Goal: Information Seeking & Learning: Learn about a topic

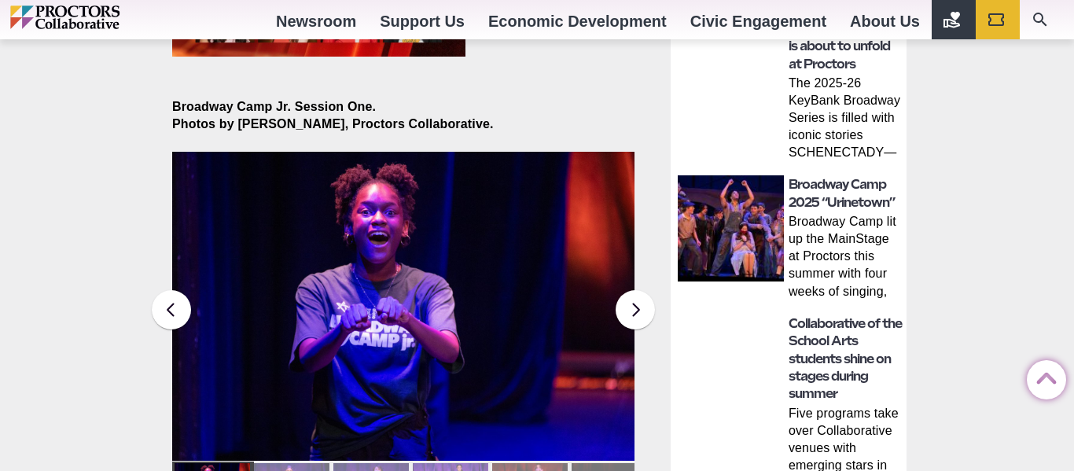
scroll to position [1122, 0]
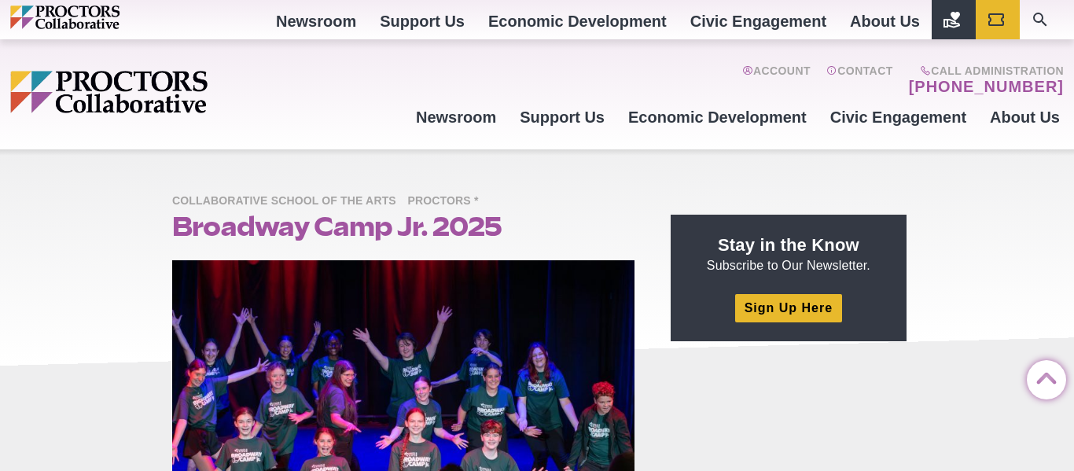
scroll to position [1064, 0]
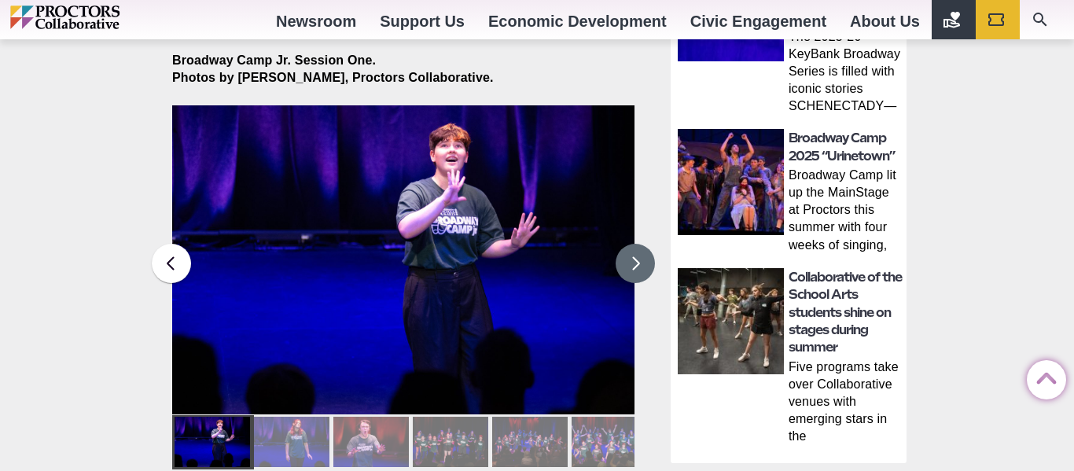
click at [640, 244] on button at bounding box center [635, 263] width 39 height 39
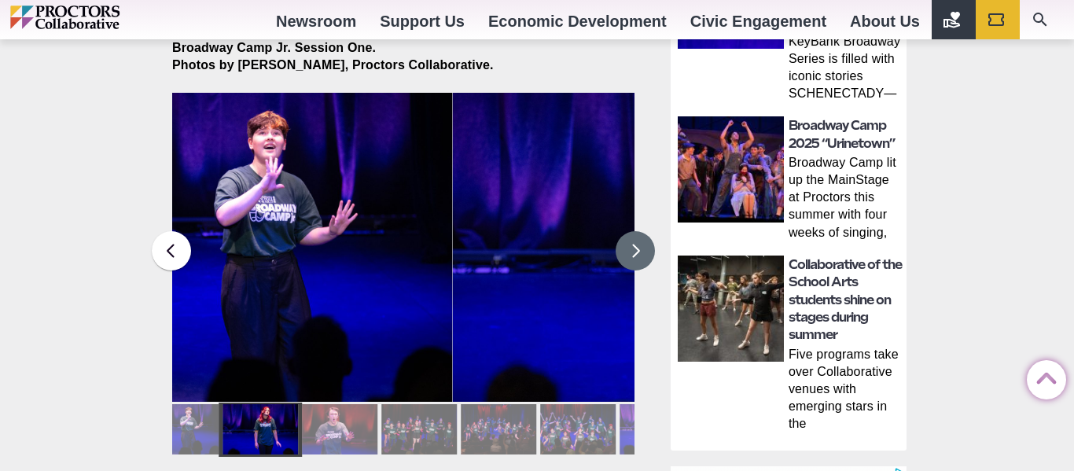
scroll to position [0, 0]
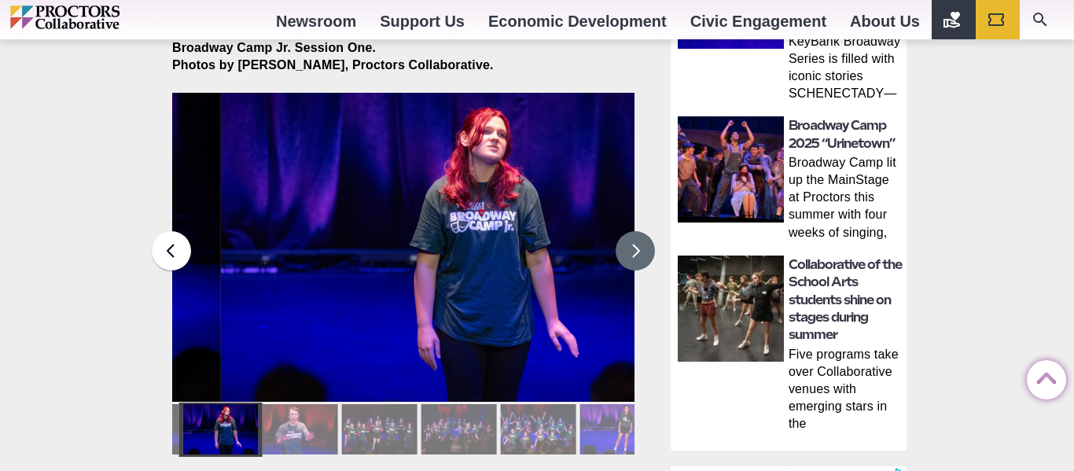
click at [640, 241] on button at bounding box center [635, 250] width 39 height 39
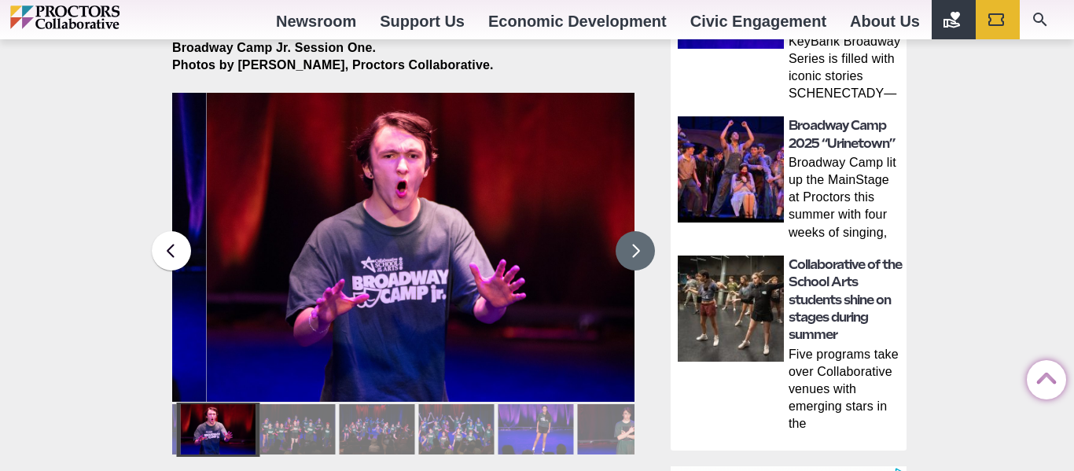
click at [640, 241] on button at bounding box center [635, 250] width 39 height 39
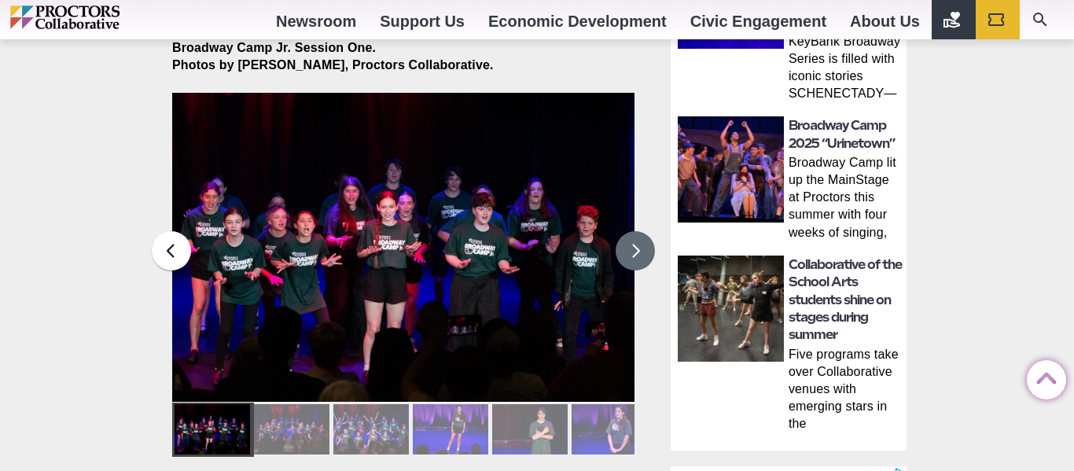
click at [640, 241] on button at bounding box center [635, 250] width 39 height 39
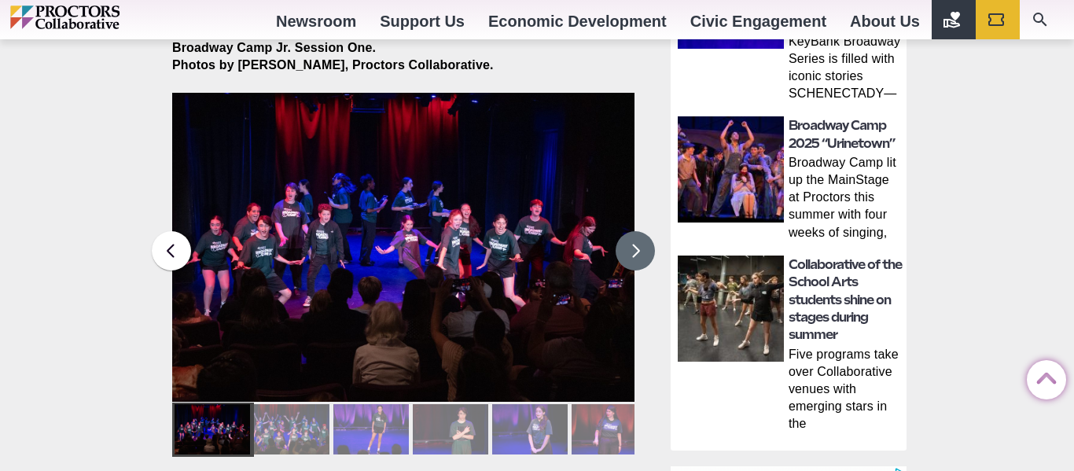
click at [640, 241] on button at bounding box center [635, 250] width 39 height 39
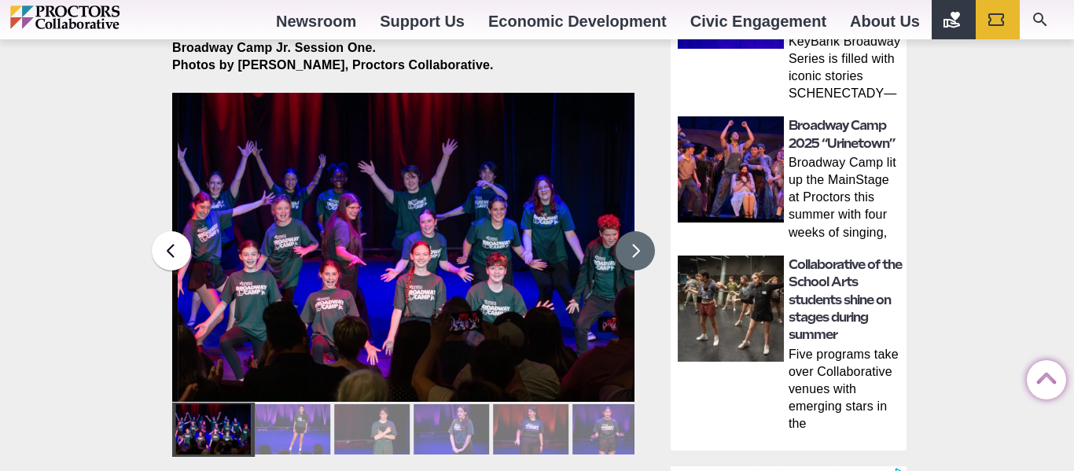
click at [640, 241] on button at bounding box center [635, 250] width 39 height 39
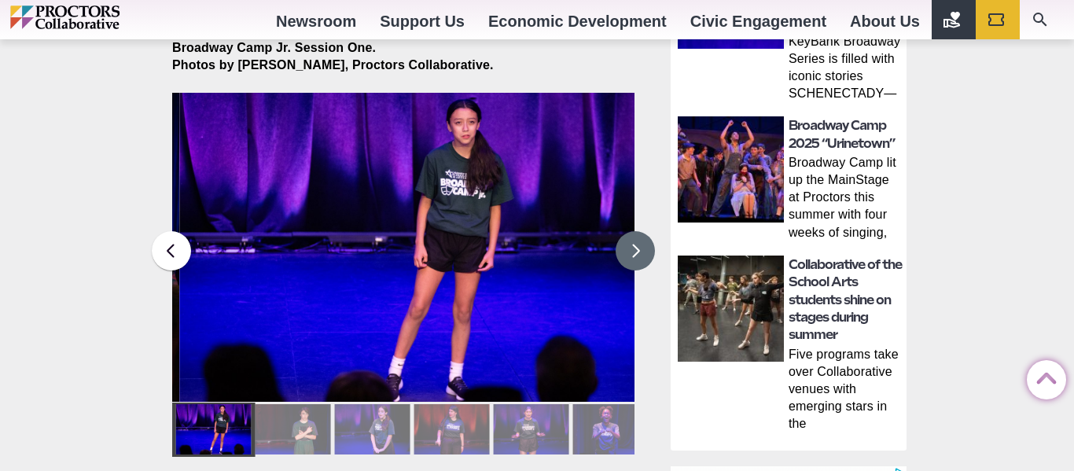
click at [640, 241] on button at bounding box center [635, 250] width 39 height 39
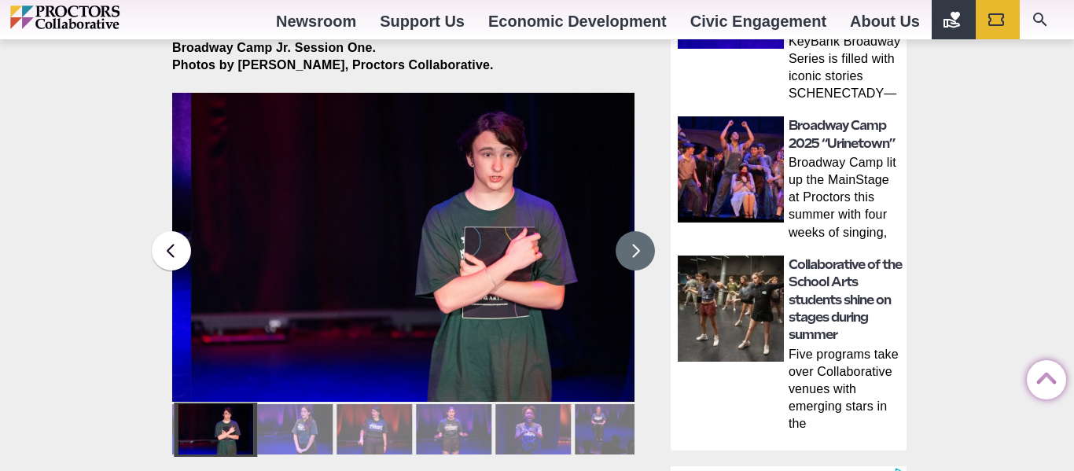
click at [640, 241] on button at bounding box center [635, 250] width 39 height 39
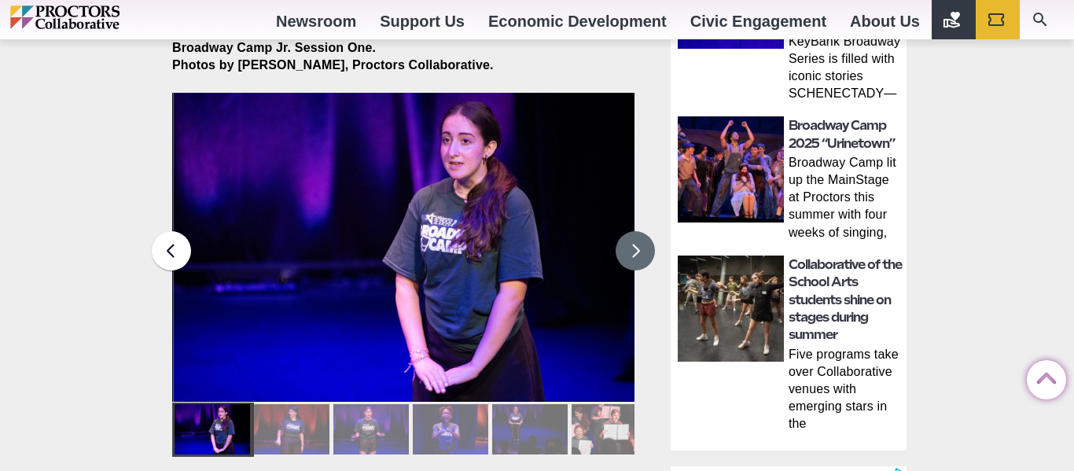
click at [186, 216] on img at bounding box center [405, 247] width 462 height 308
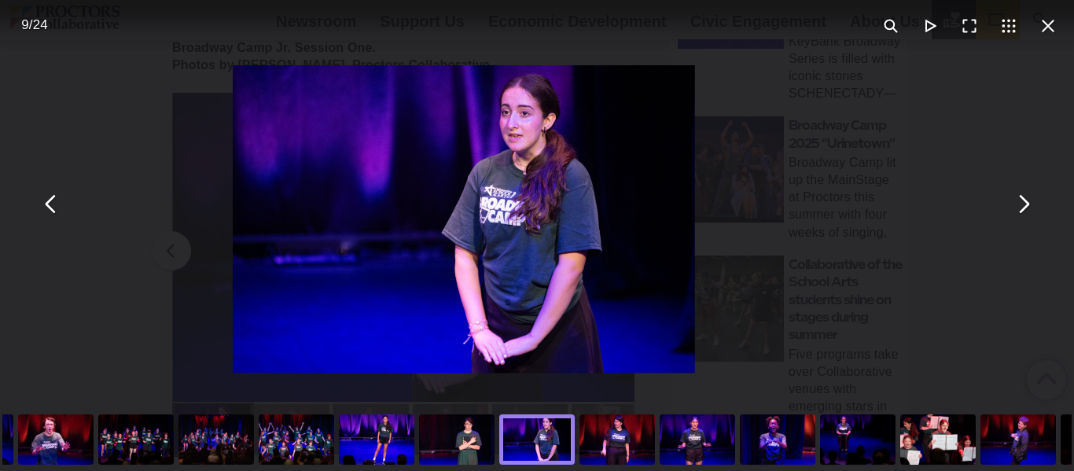
click at [177, 232] on div "You can close this modal content with the ESC key" at bounding box center [537, 204] width 1074 height 408
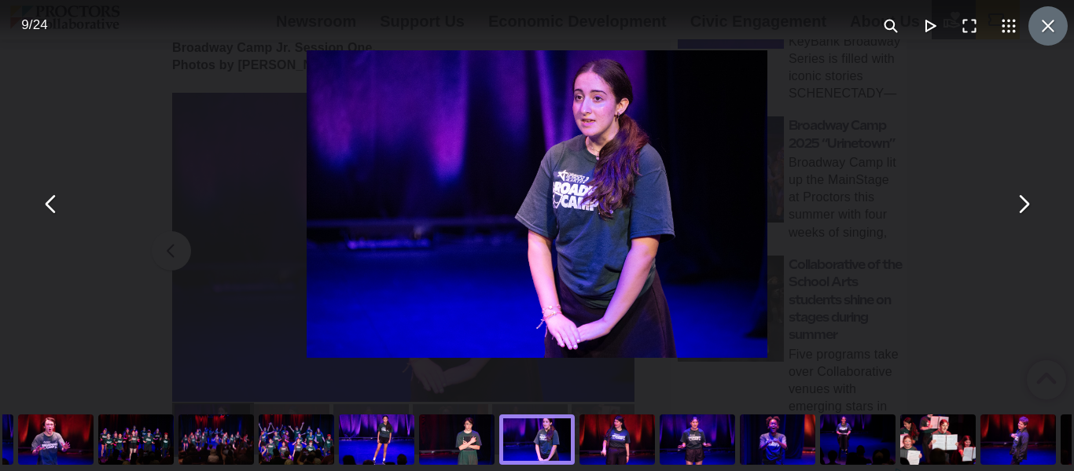
click at [1044, 33] on button "You can close this modal content with the ESC key" at bounding box center [1048, 25] width 39 height 39
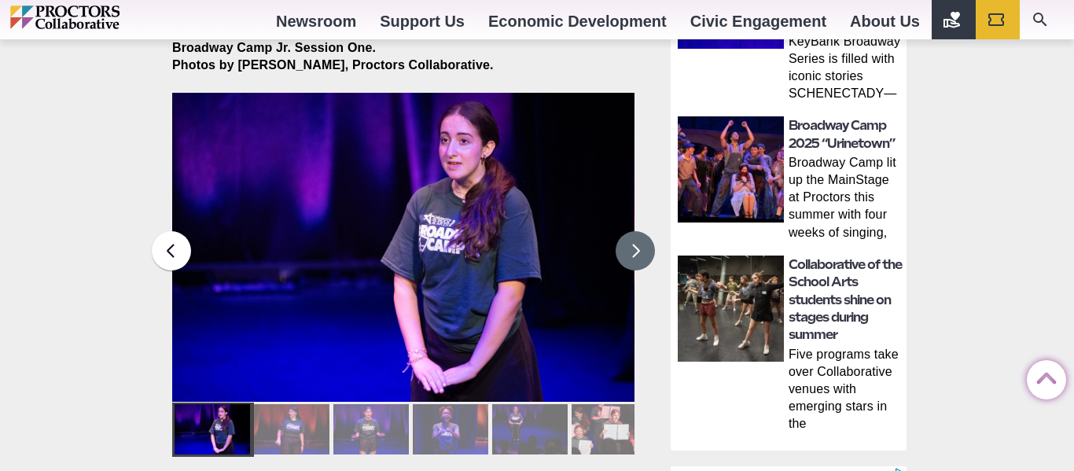
click at [643, 231] on button at bounding box center [635, 250] width 39 height 39
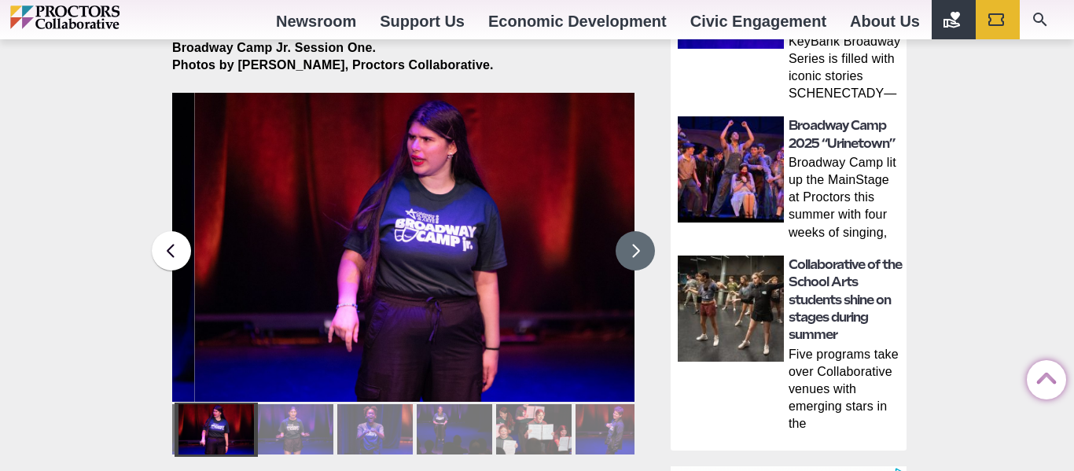
click at [643, 231] on button at bounding box center [635, 250] width 39 height 39
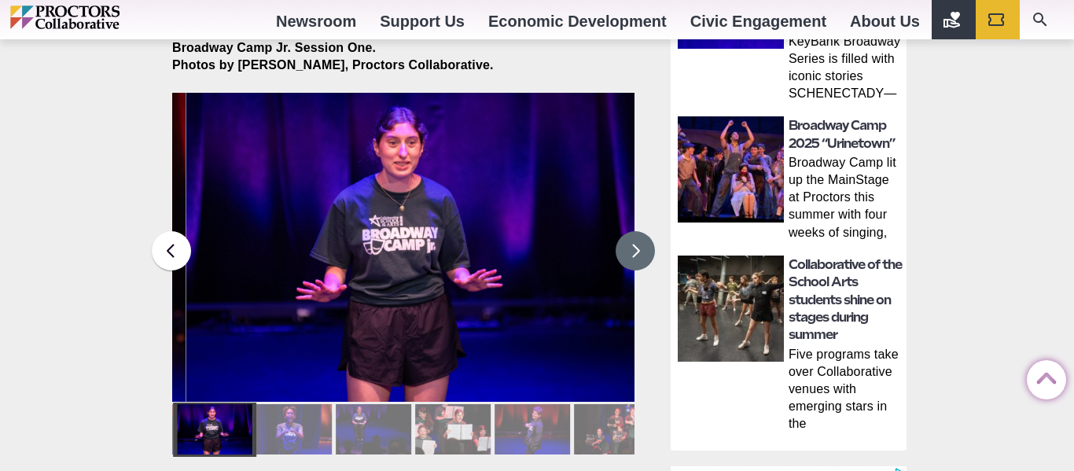
click at [643, 231] on button at bounding box center [635, 250] width 39 height 39
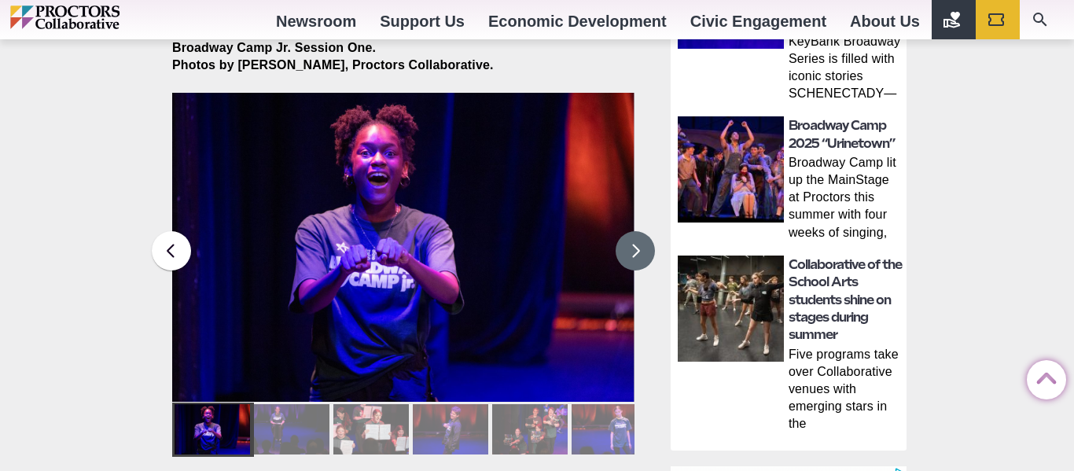
click at [643, 231] on button at bounding box center [635, 250] width 39 height 39
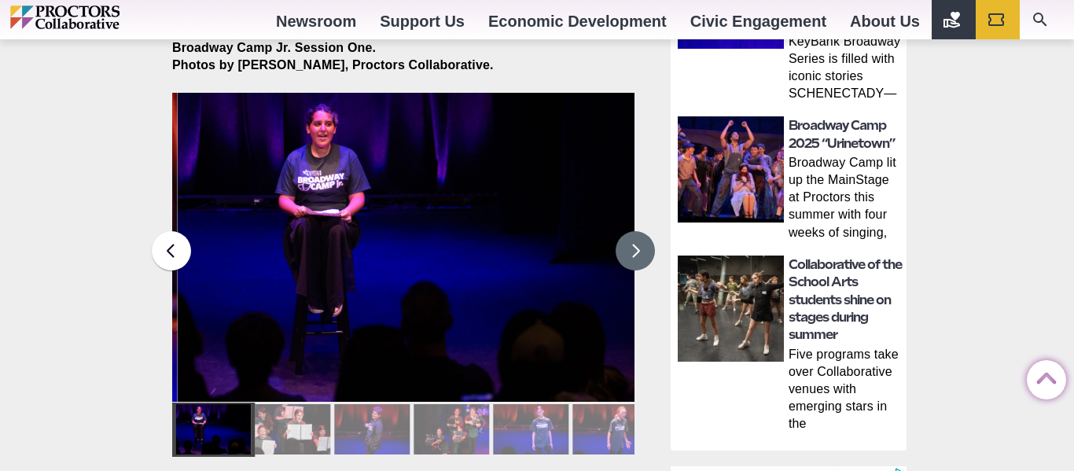
click at [643, 231] on button at bounding box center [635, 250] width 39 height 39
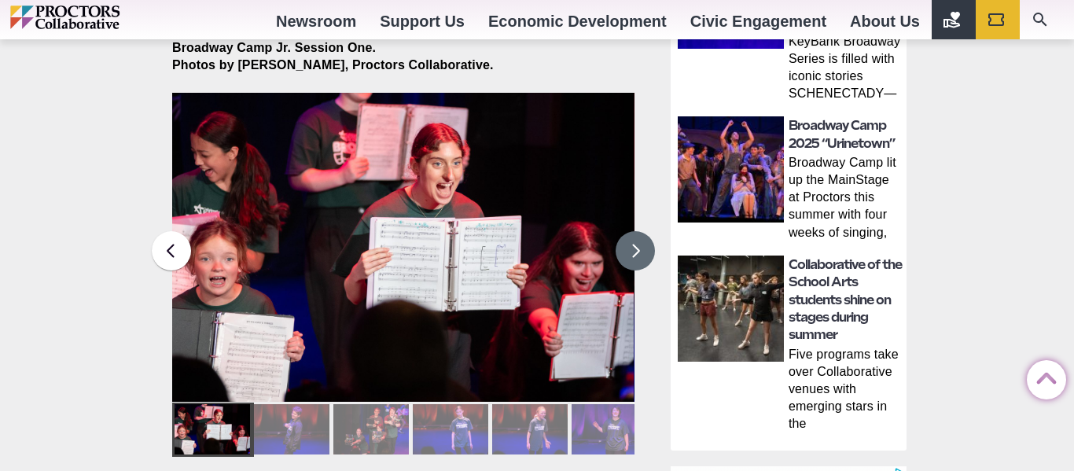
click at [643, 231] on button at bounding box center [635, 250] width 39 height 39
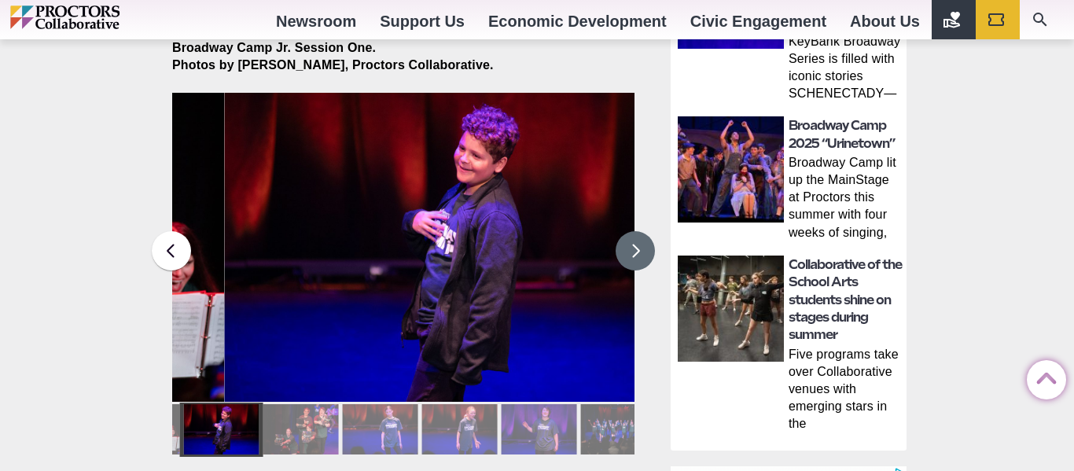
click at [643, 231] on button at bounding box center [635, 250] width 39 height 39
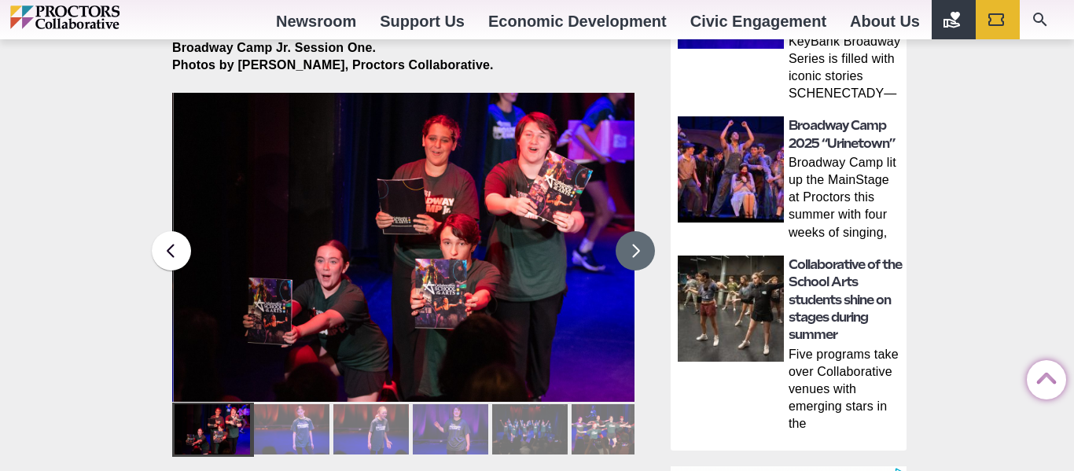
click at [643, 231] on button at bounding box center [635, 250] width 39 height 39
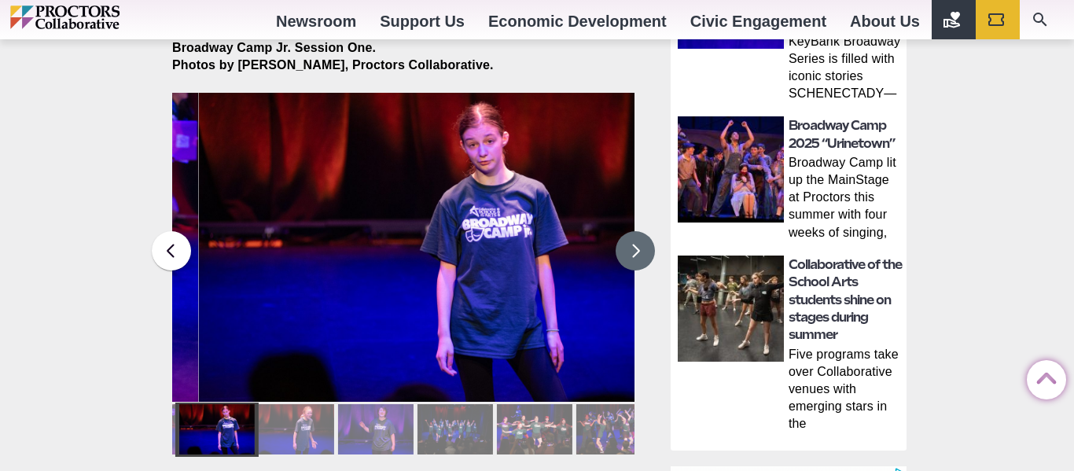
click at [643, 231] on button at bounding box center [635, 250] width 39 height 39
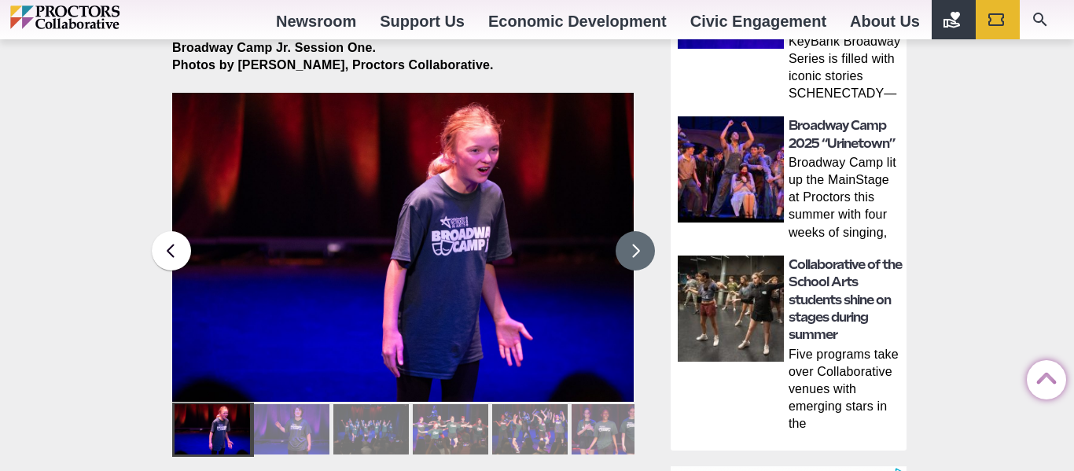
click at [636, 231] on button at bounding box center [635, 250] width 39 height 39
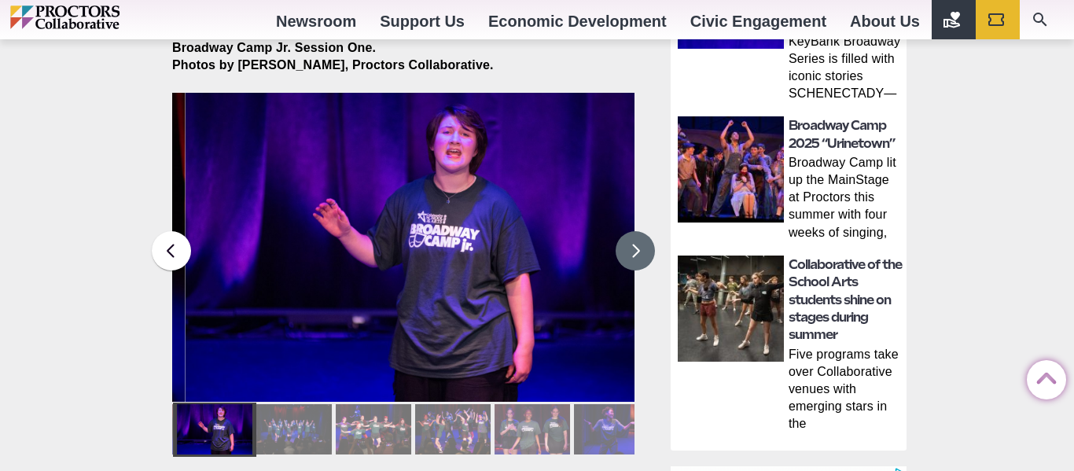
click at [639, 232] on button at bounding box center [635, 250] width 39 height 39
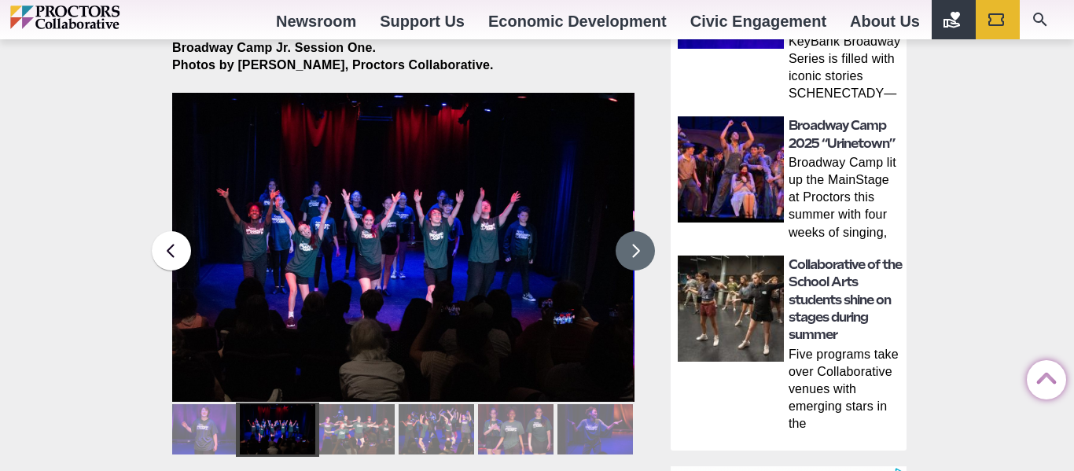
click at [640, 234] on button at bounding box center [635, 250] width 39 height 39
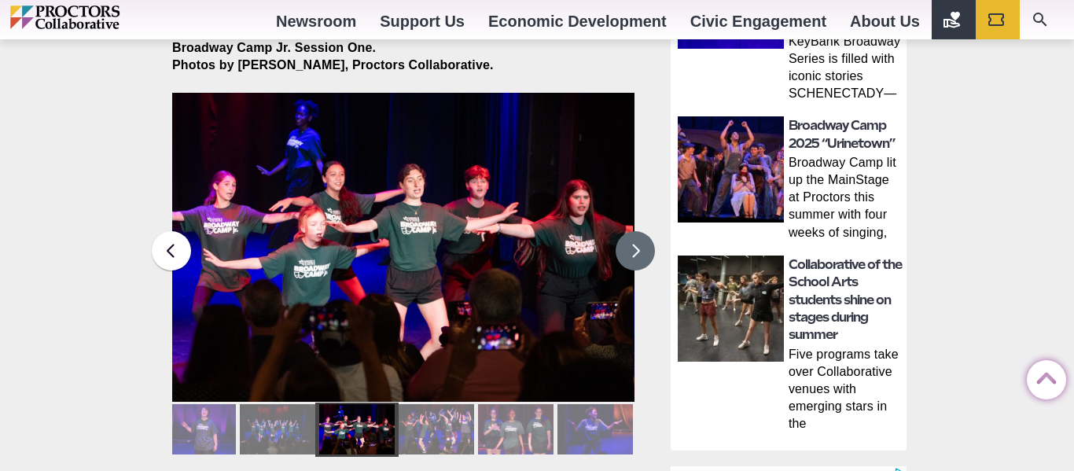
click at [640, 234] on button at bounding box center [635, 250] width 39 height 39
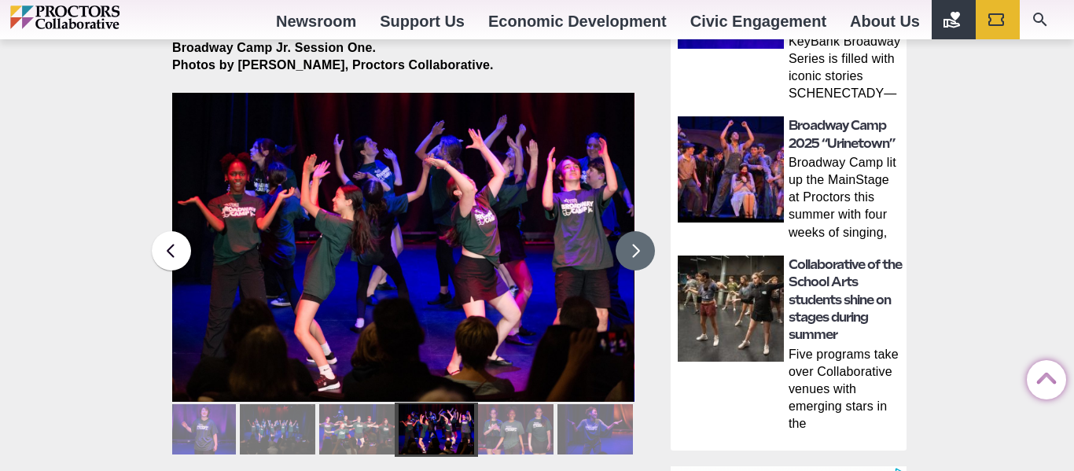
click at [640, 234] on button at bounding box center [635, 250] width 39 height 39
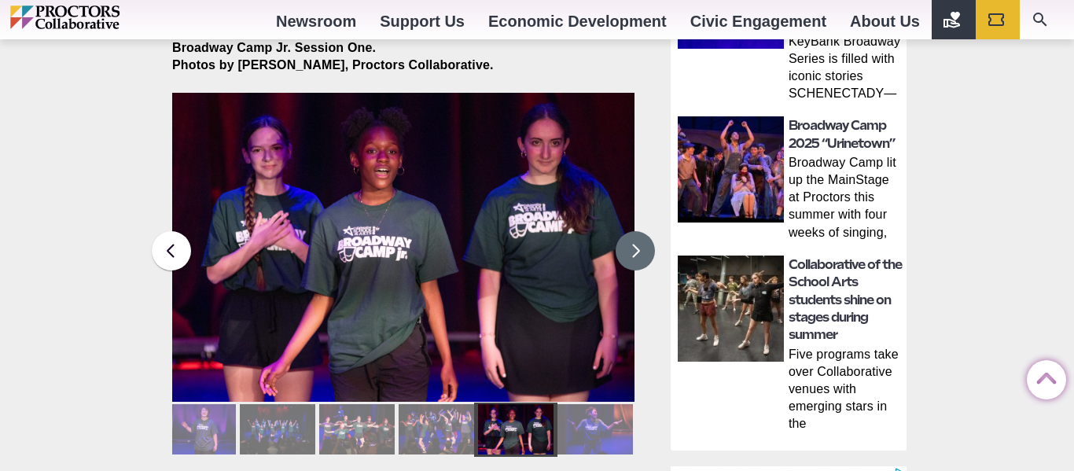
click at [641, 233] on button at bounding box center [635, 250] width 39 height 39
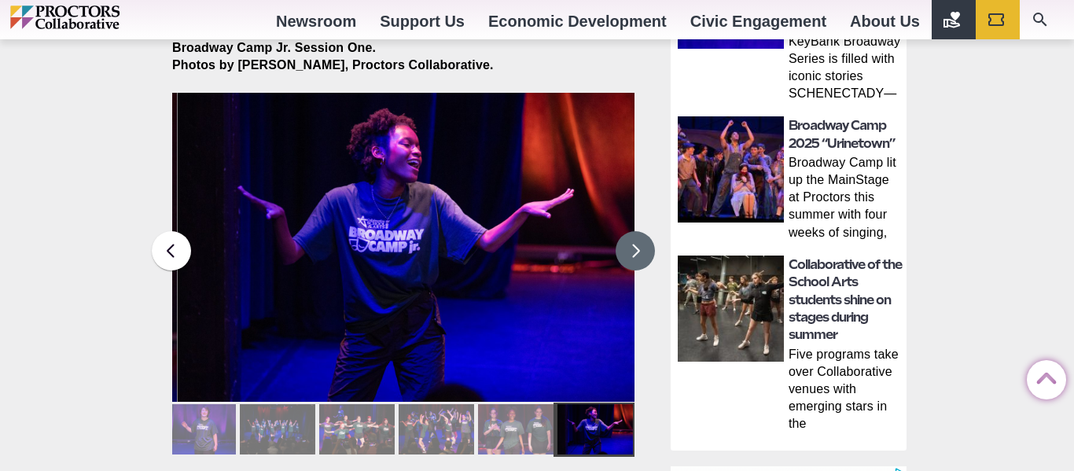
click at [641, 234] on button at bounding box center [635, 250] width 39 height 39
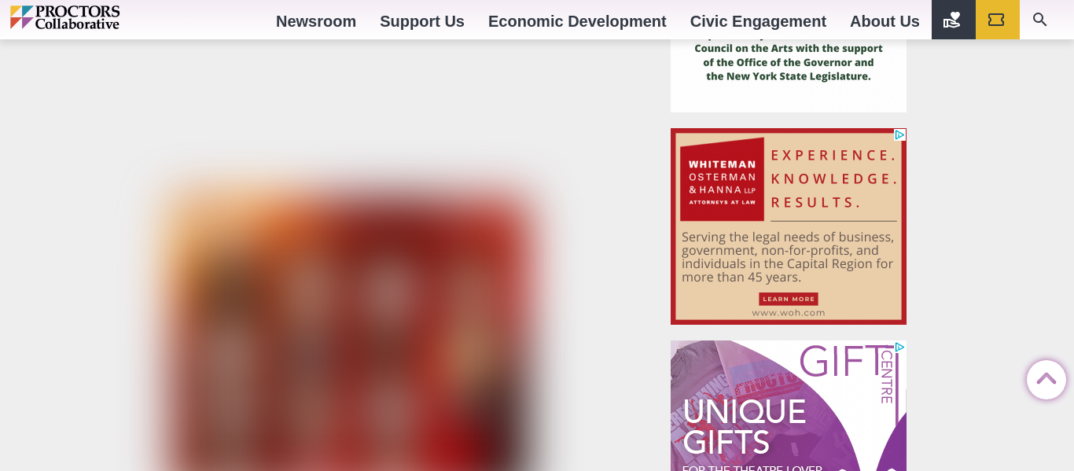
scroll to position [1649, 0]
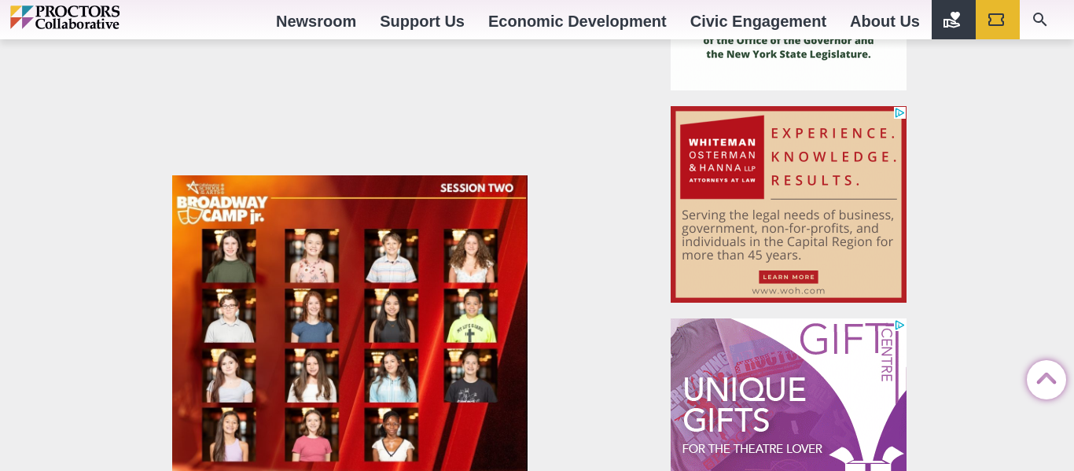
click at [639, 226] on section "Share Share on Facebook Share on Twitter/X Copy Link This summer’s Broadway Cam…" at bounding box center [407, 64] width 494 height 2257
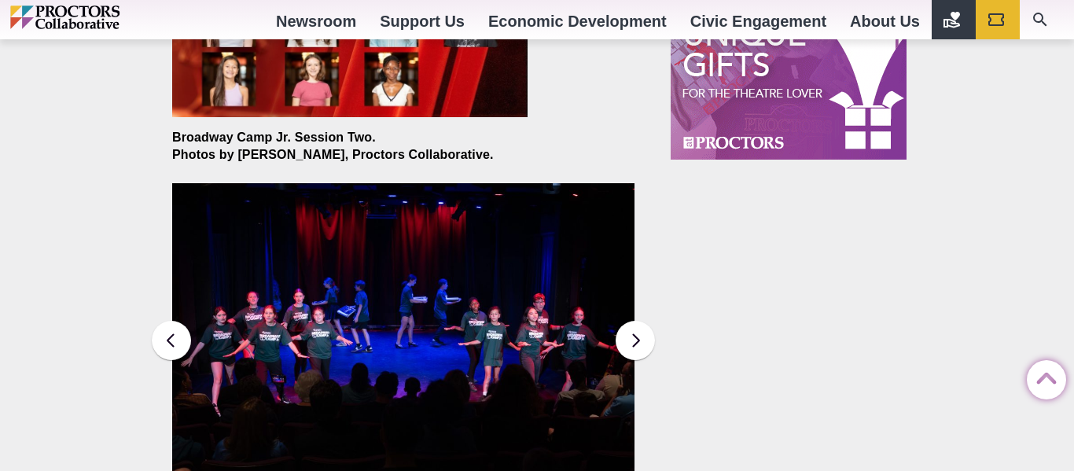
scroll to position [2011, 0]
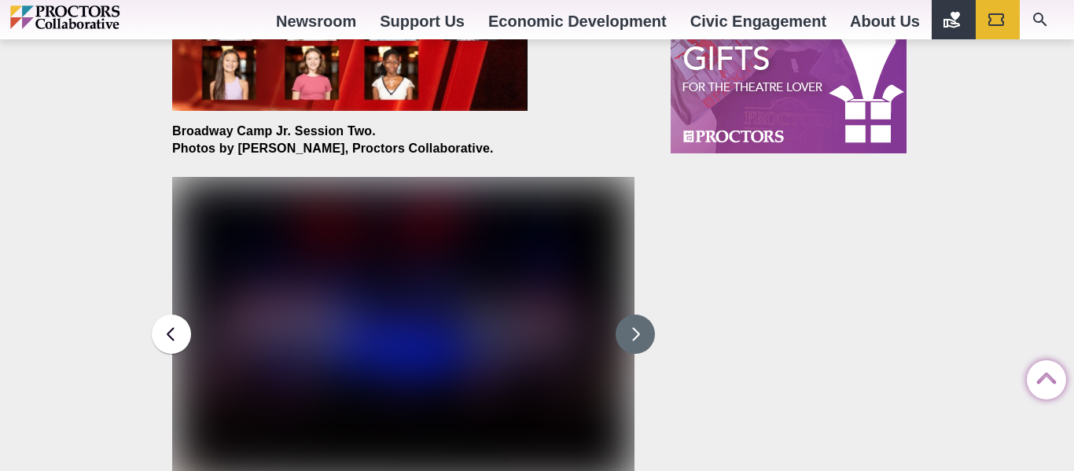
click at [639, 318] on button at bounding box center [635, 334] width 39 height 39
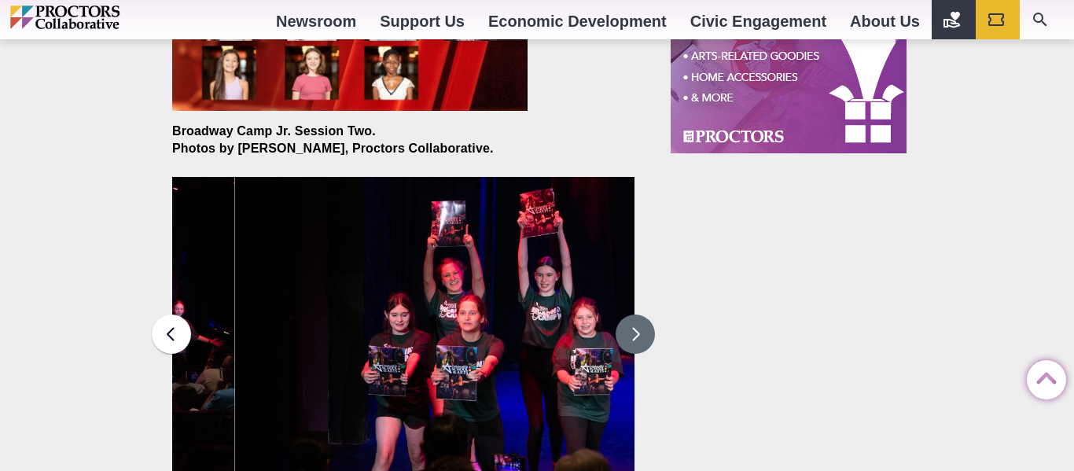
scroll to position [2014, 0]
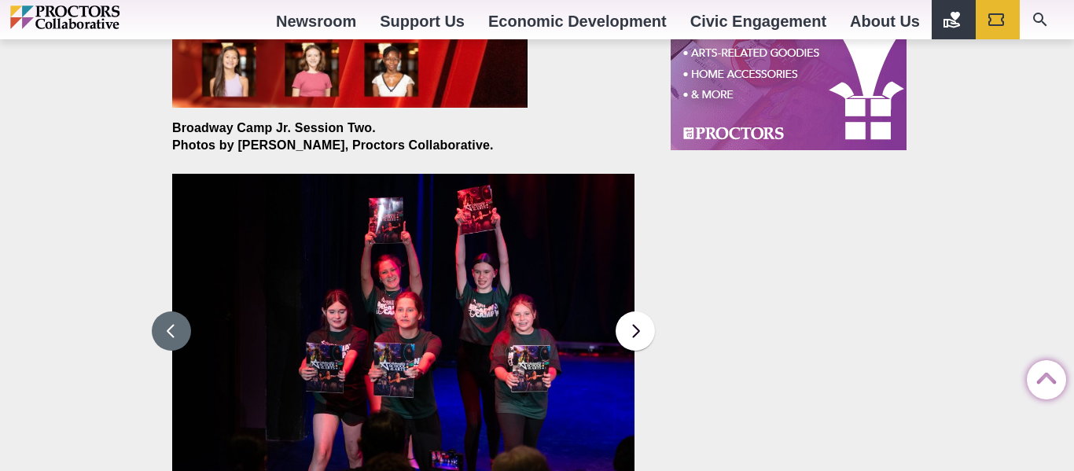
click at [161, 322] on button at bounding box center [171, 330] width 39 height 39
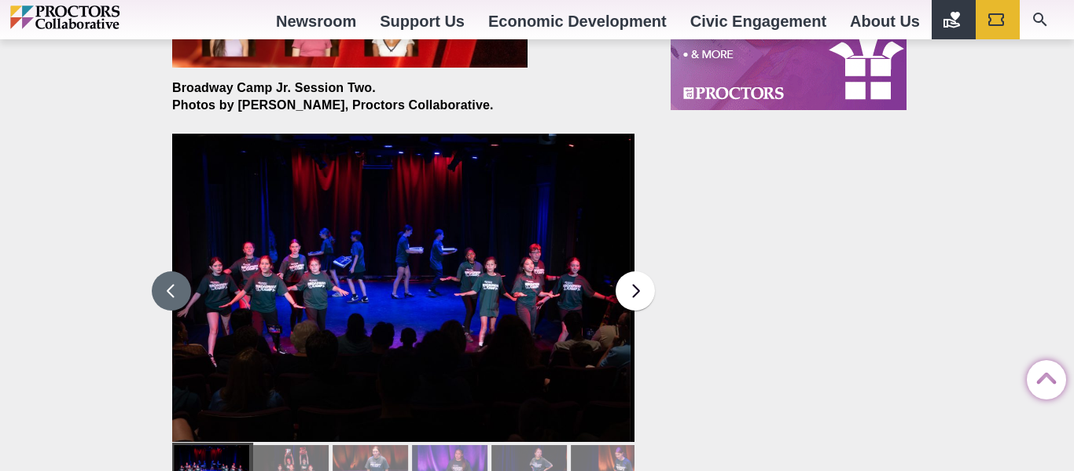
scroll to position [2056, 0]
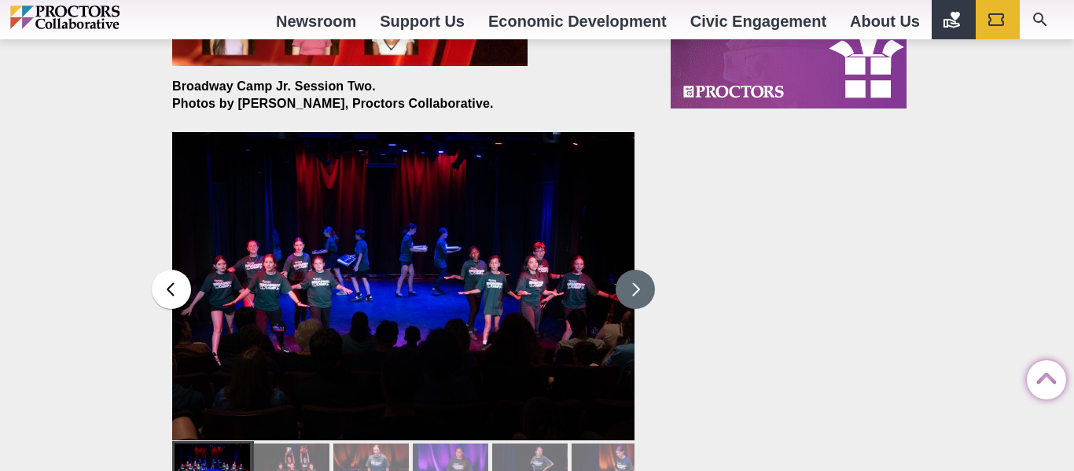
click at [637, 282] on button at bounding box center [635, 289] width 39 height 39
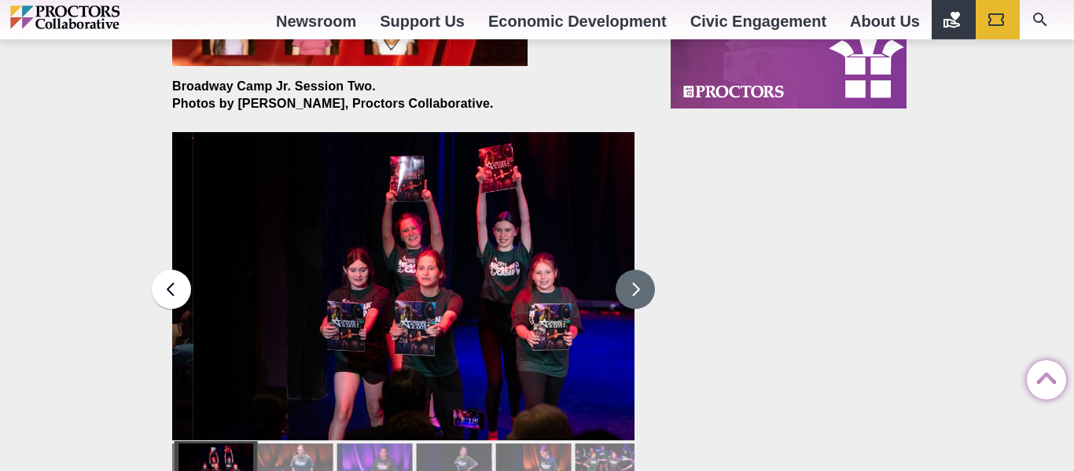
click at [637, 282] on button at bounding box center [635, 289] width 39 height 39
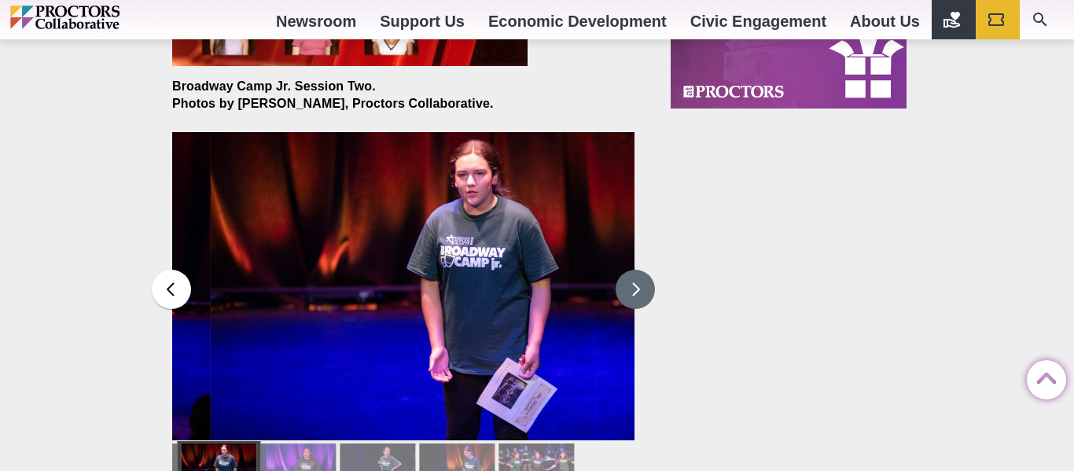
click at [637, 282] on button at bounding box center [635, 289] width 39 height 39
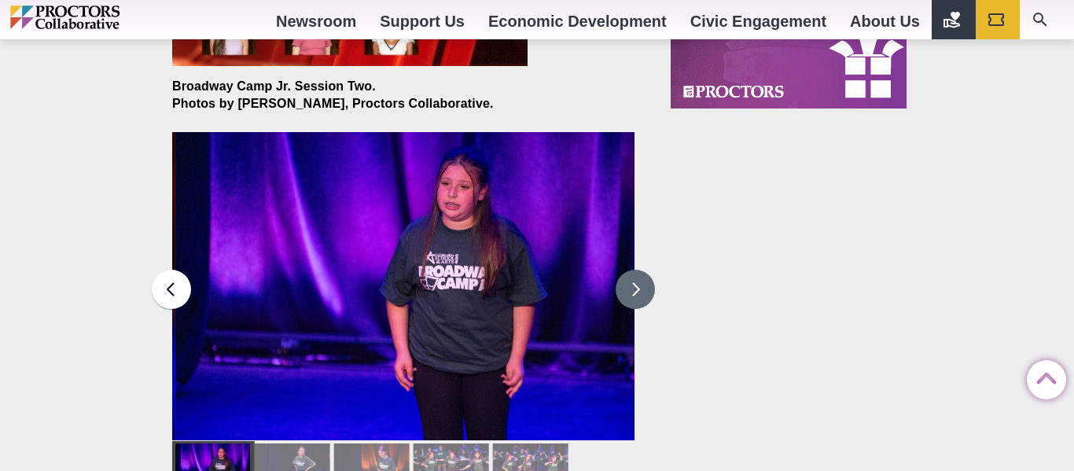
click at [637, 282] on button at bounding box center [635, 289] width 39 height 39
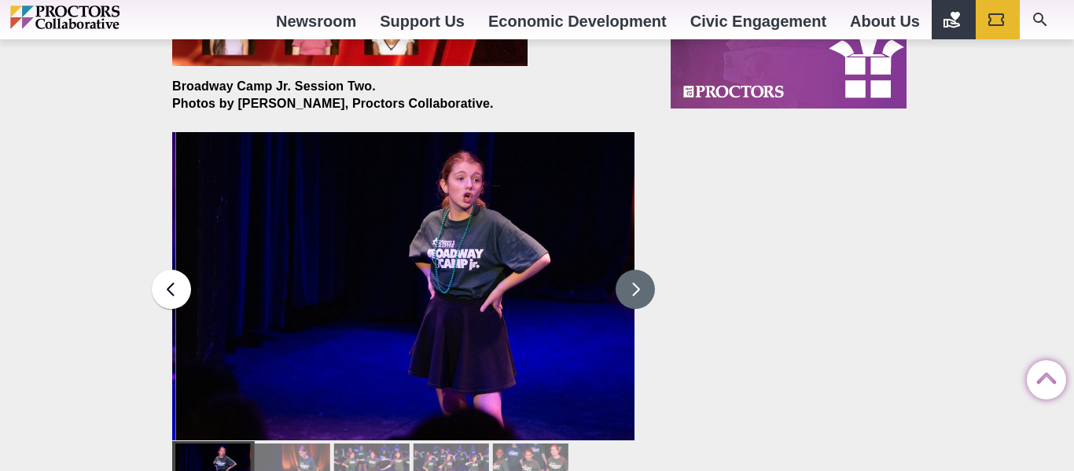
click at [637, 282] on button at bounding box center [635, 289] width 39 height 39
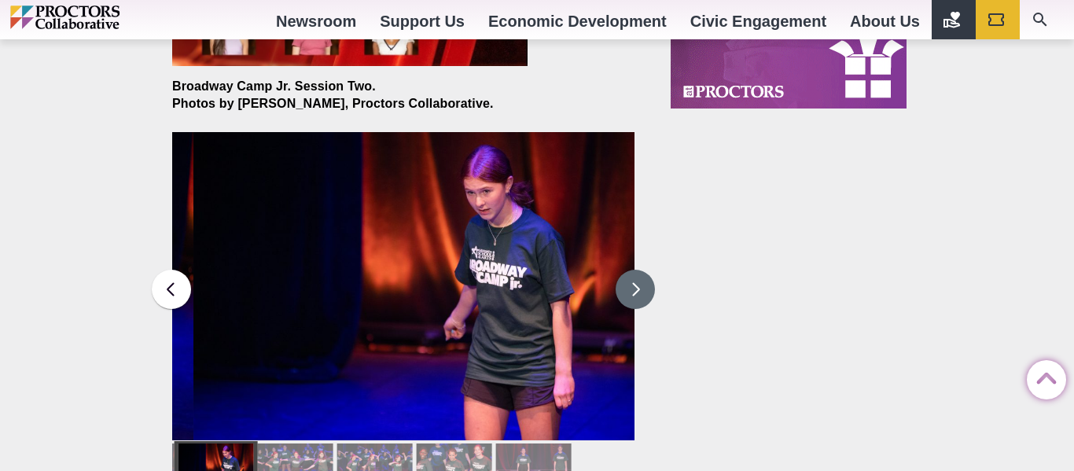
click at [637, 282] on button at bounding box center [635, 289] width 39 height 39
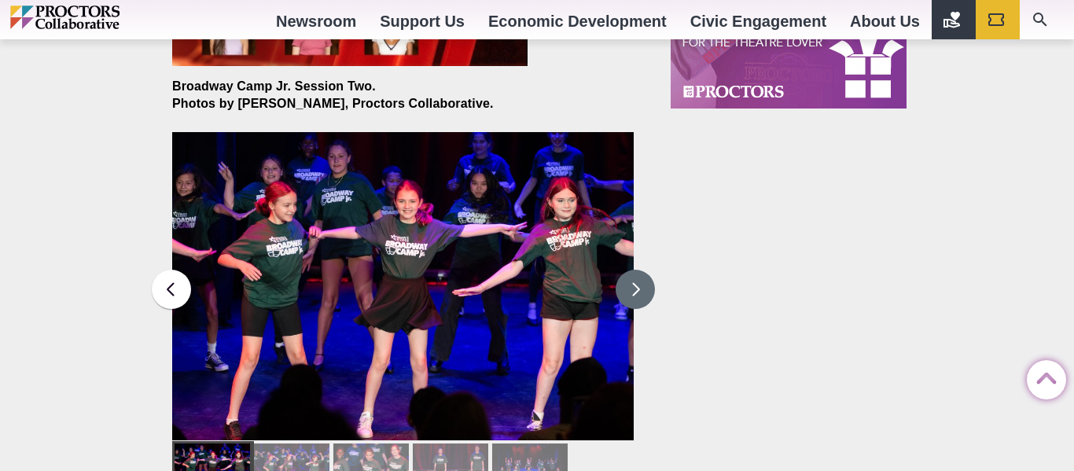
click at [646, 289] on button at bounding box center [635, 289] width 39 height 39
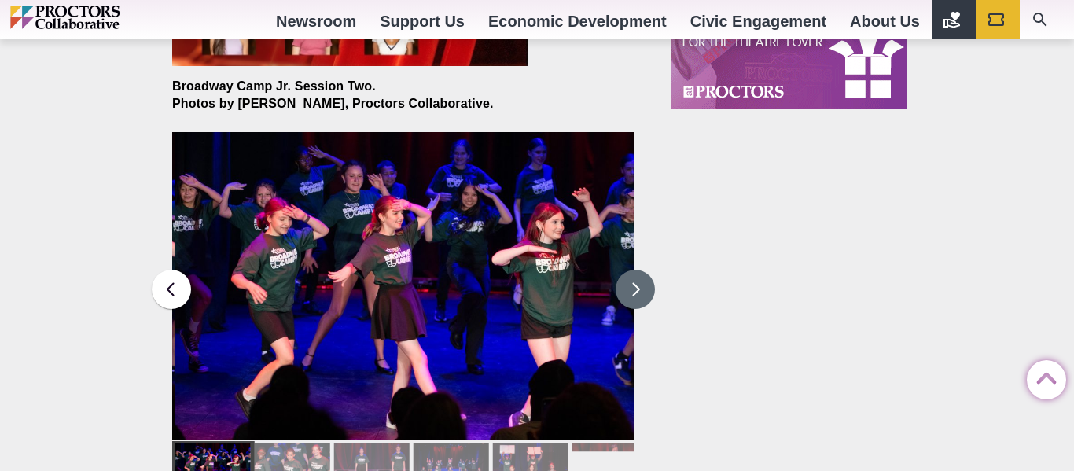
click at [646, 285] on button at bounding box center [635, 289] width 39 height 39
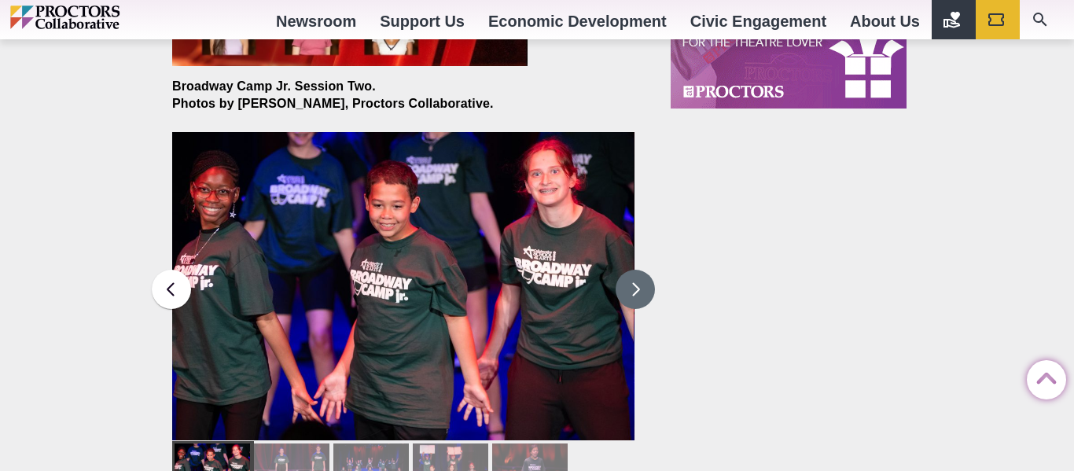
click at [646, 285] on button at bounding box center [635, 289] width 39 height 39
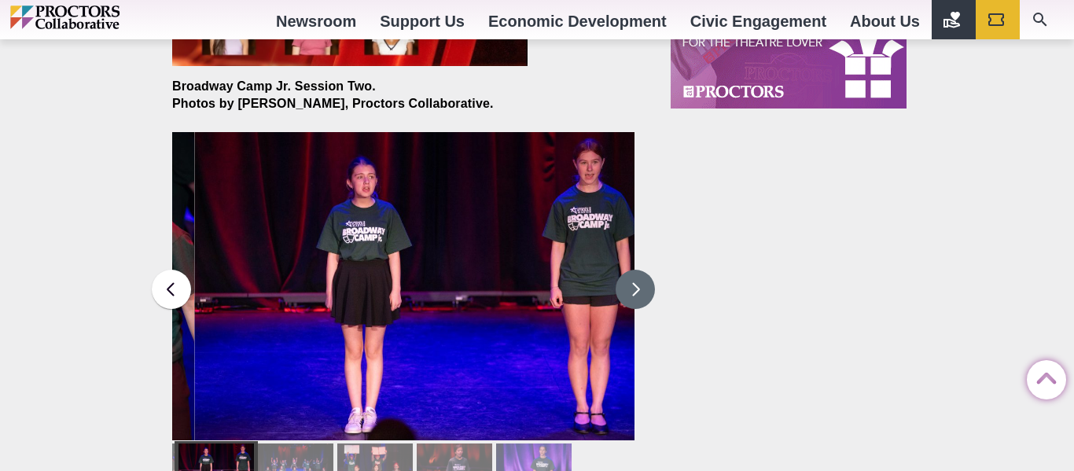
click at [646, 285] on button at bounding box center [635, 289] width 39 height 39
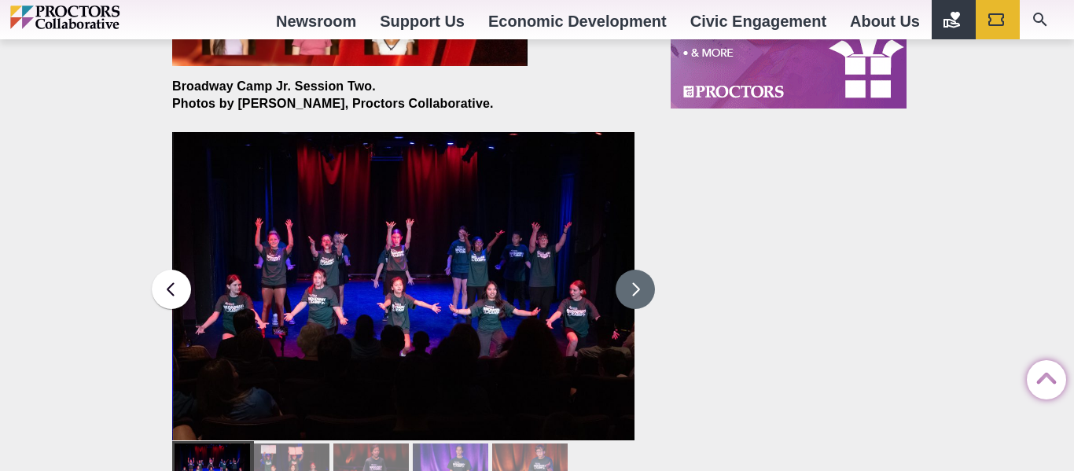
click at [646, 285] on button at bounding box center [635, 289] width 39 height 39
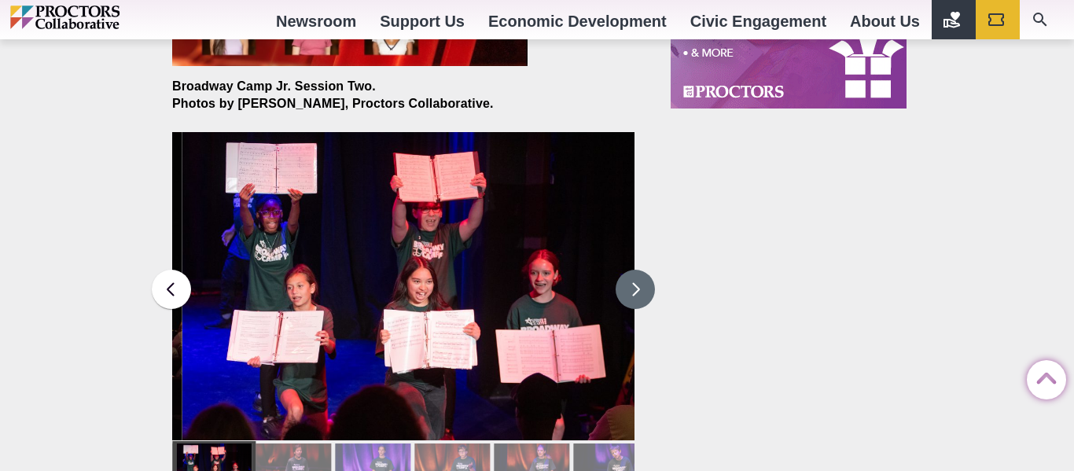
click at [646, 285] on button at bounding box center [635, 289] width 39 height 39
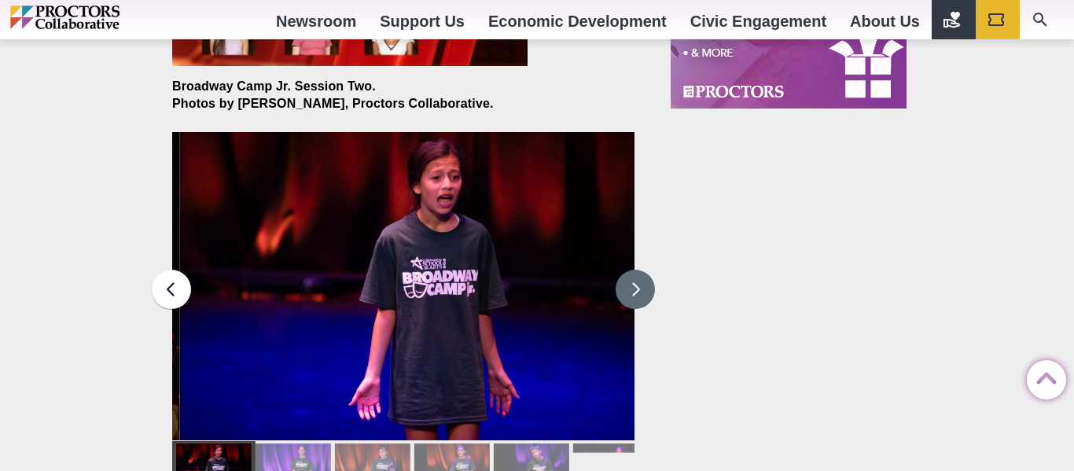
click at [646, 285] on button at bounding box center [635, 289] width 39 height 39
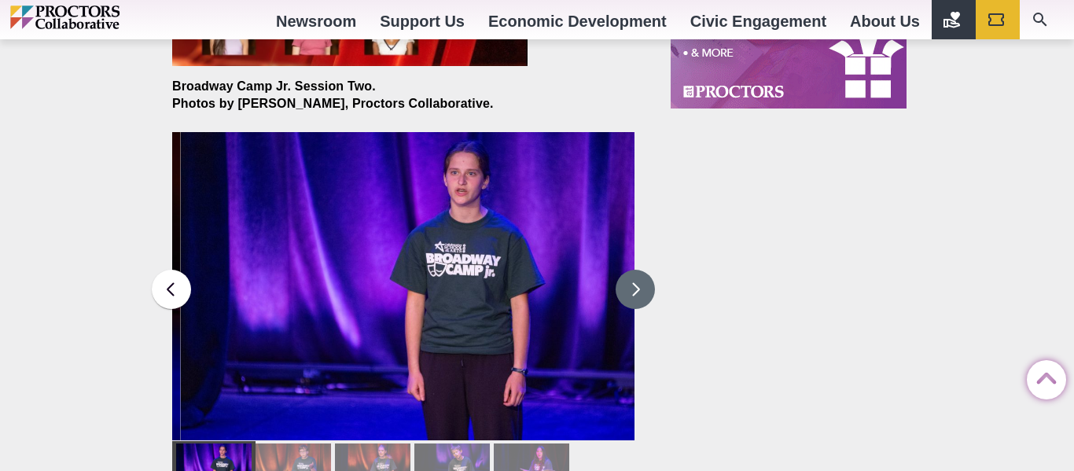
click at [645, 285] on button at bounding box center [635, 289] width 39 height 39
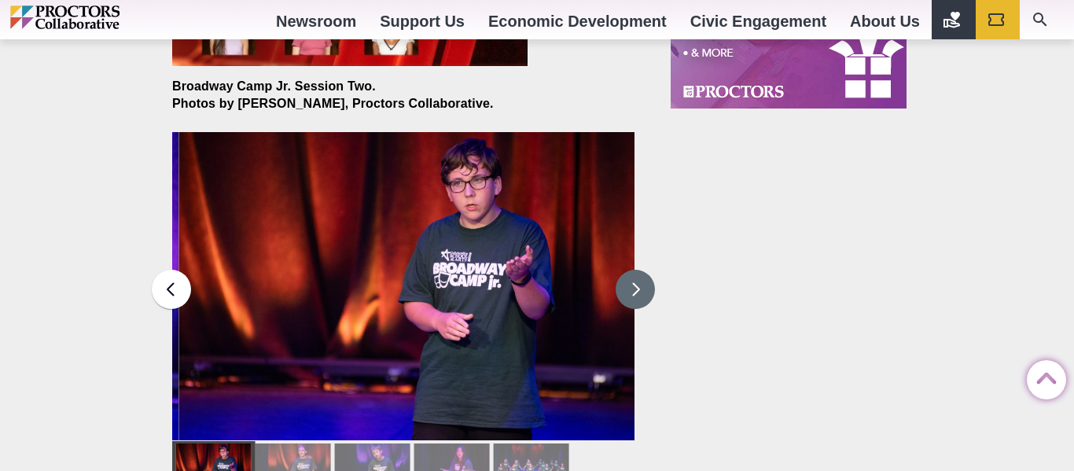
click at [645, 285] on button at bounding box center [635, 289] width 39 height 39
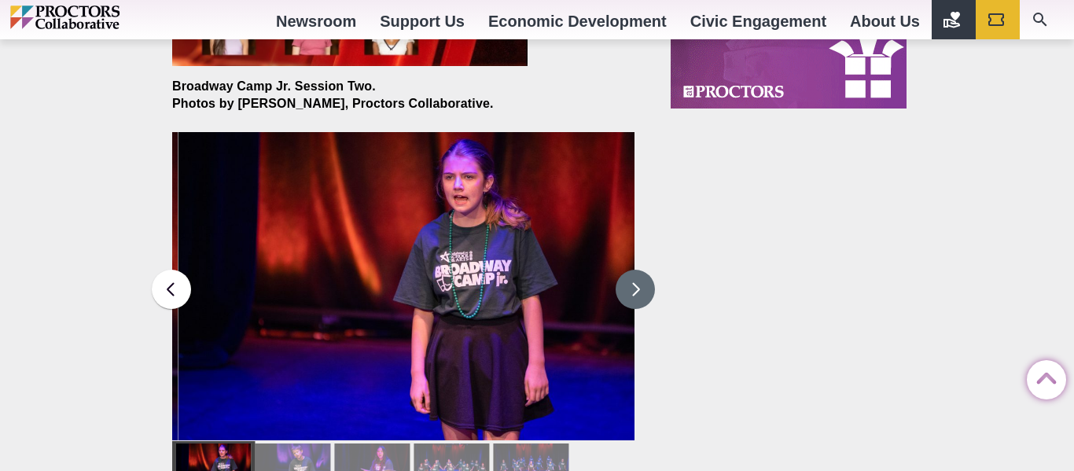
click at [645, 285] on button at bounding box center [635, 289] width 39 height 39
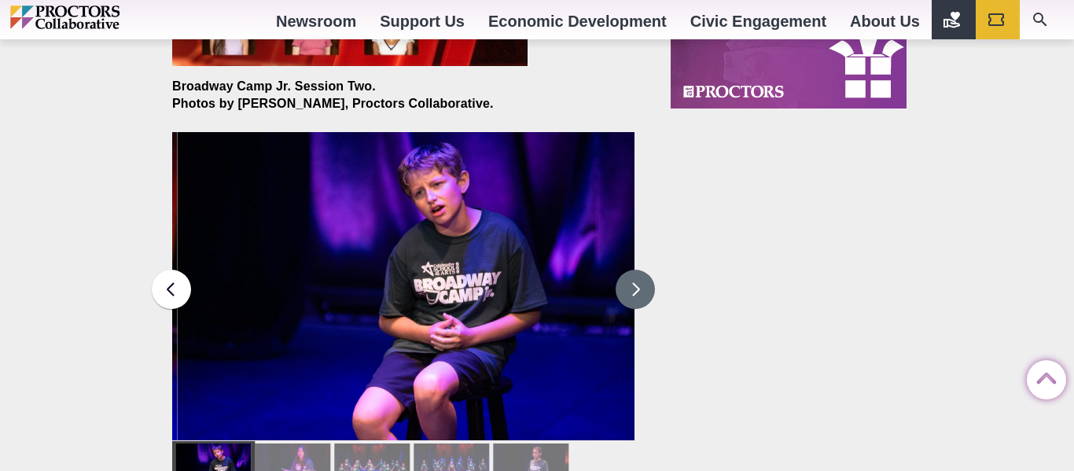
click at [645, 285] on button at bounding box center [635, 289] width 39 height 39
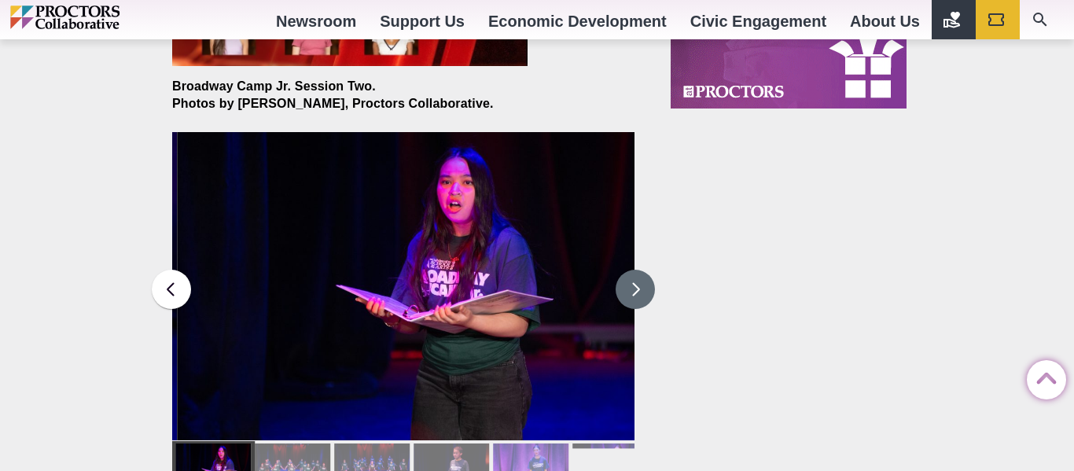
click at [645, 288] on button at bounding box center [635, 289] width 39 height 39
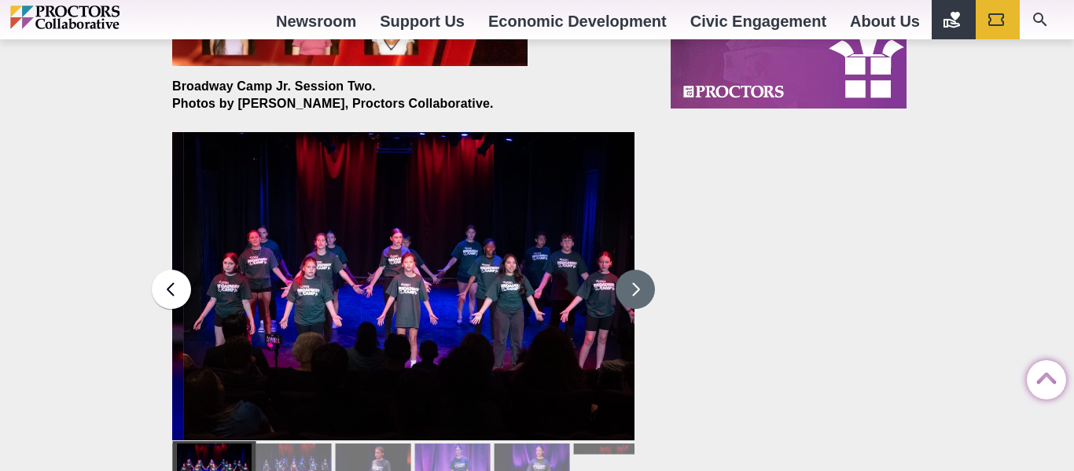
click at [645, 288] on button at bounding box center [635, 289] width 39 height 39
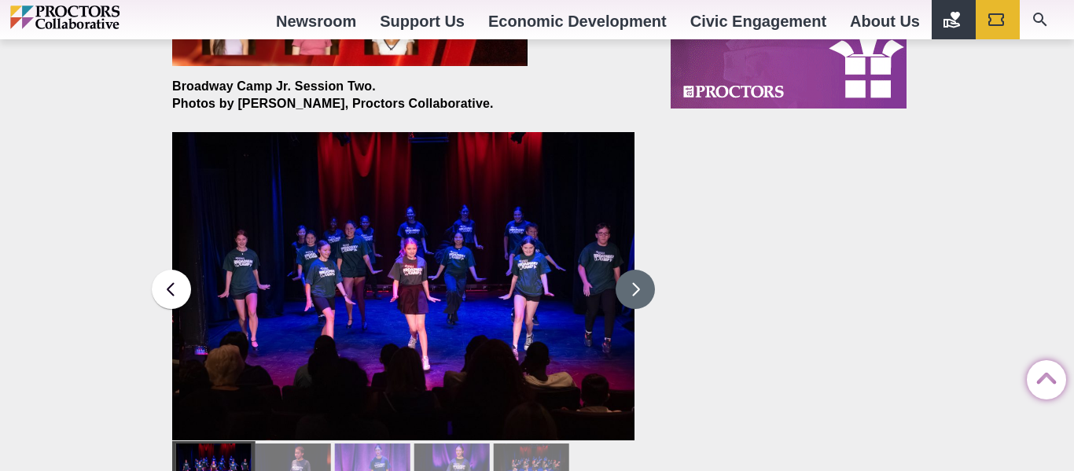
click at [645, 288] on button at bounding box center [635, 289] width 39 height 39
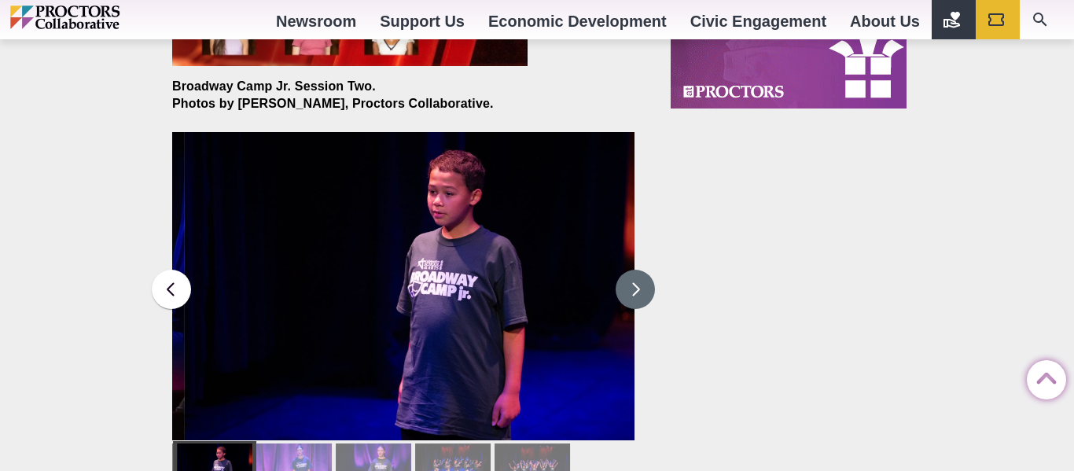
click at [645, 288] on button at bounding box center [635, 289] width 39 height 39
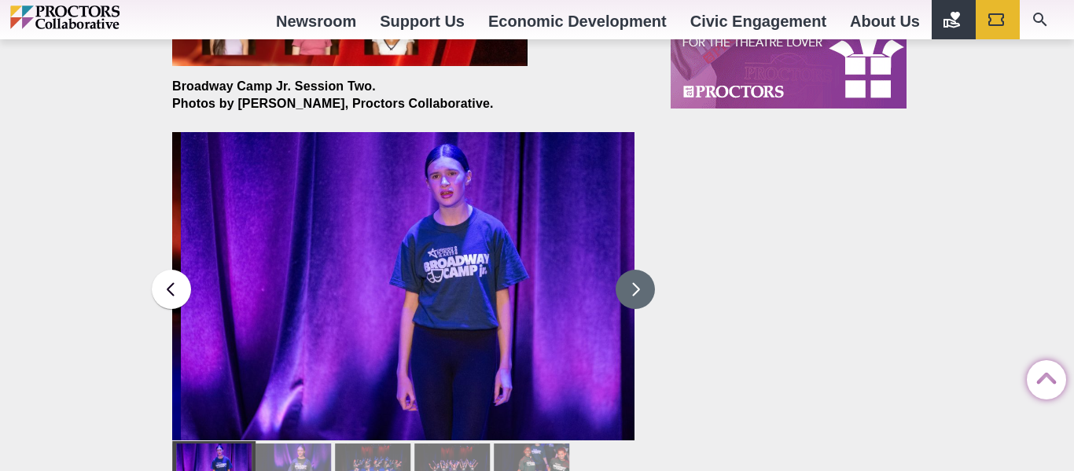
click at [645, 288] on button at bounding box center [635, 289] width 39 height 39
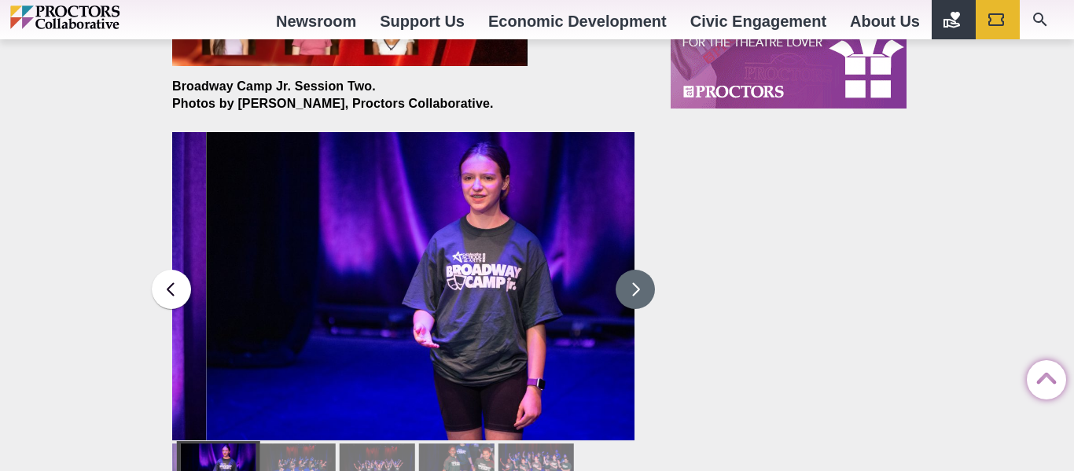
click at [645, 288] on button at bounding box center [635, 289] width 39 height 39
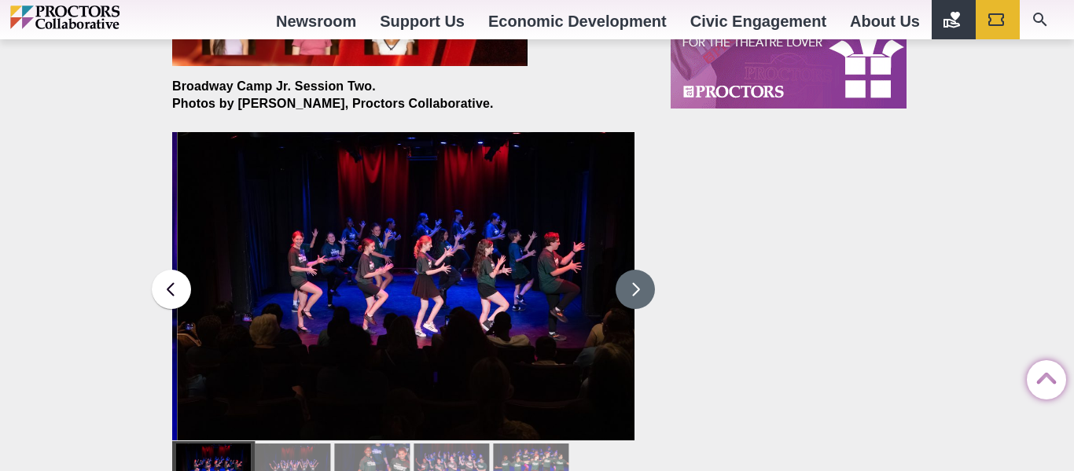
click at [645, 288] on button at bounding box center [635, 289] width 39 height 39
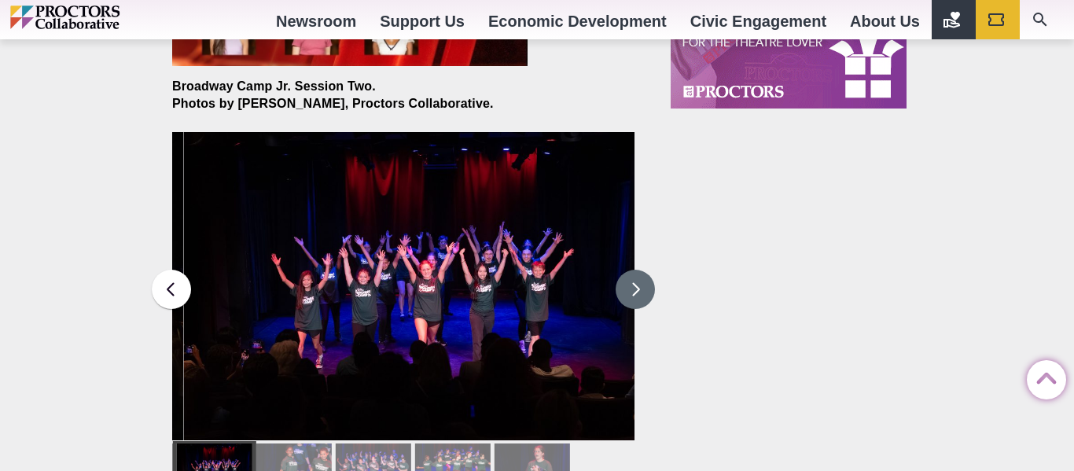
click at [645, 288] on button at bounding box center [635, 289] width 39 height 39
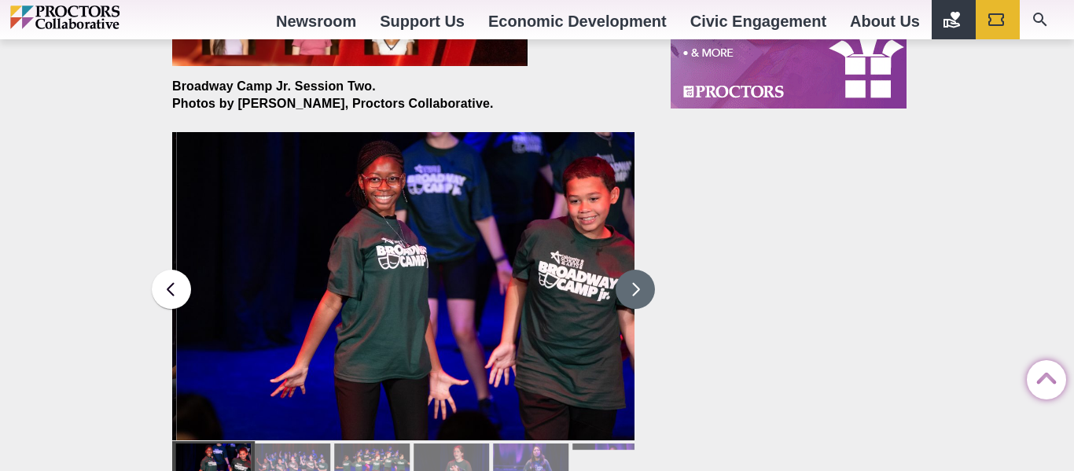
click at [645, 288] on button at bounding box center [635, 289] width 39 height 39
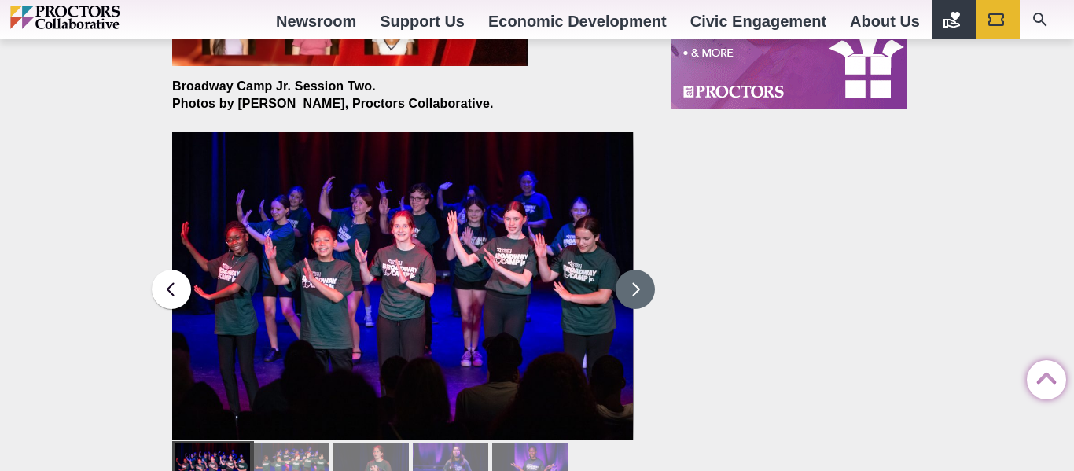
click at [645, 288] on button at bounding box center [635, 289] width 39 height 39
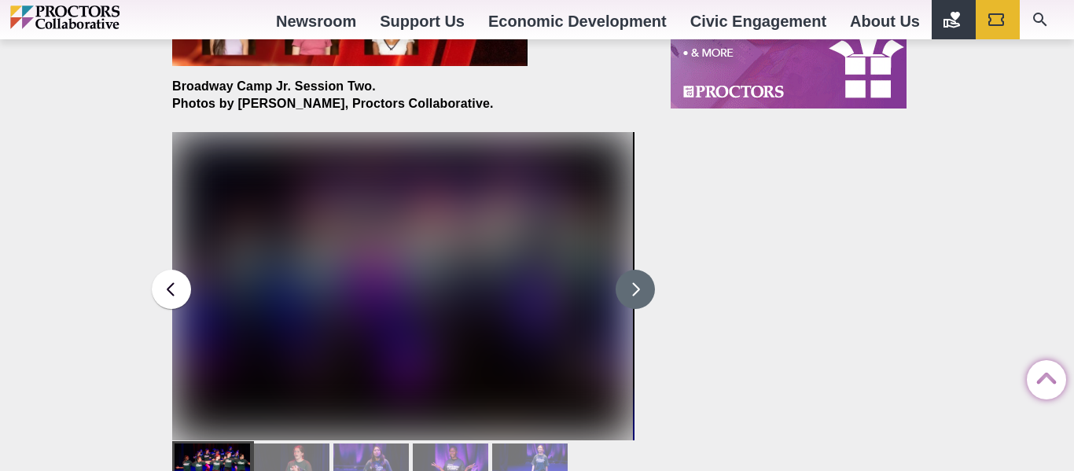
click at [645, 288] on button at bounding box center [635, 289] width 39 height 39
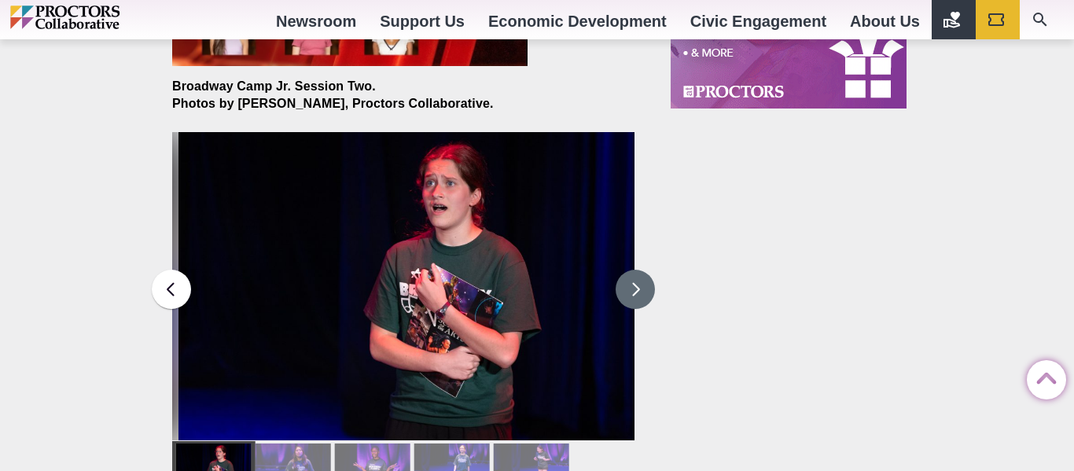
click at [645, 288] on button at bounding box center [635, 289] width 39 height 39
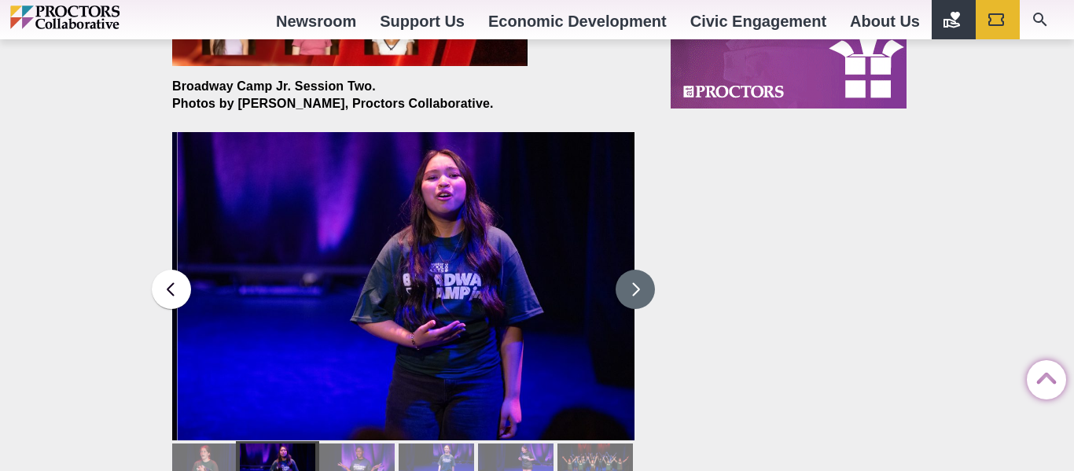
click at [645, 288] on button at bounding box center [635, 289] width 39 height 39
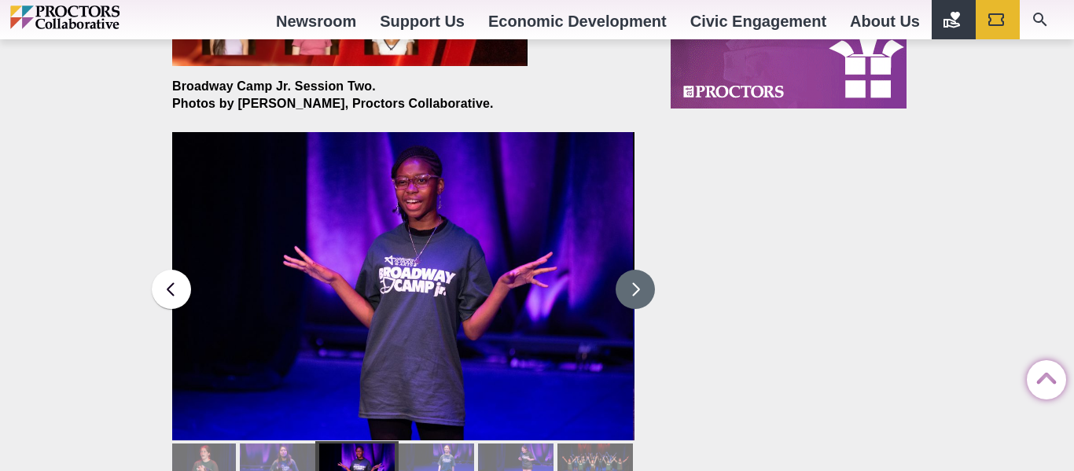
click at [644, 287] on button at bounding box center [635, 289] width 39 height 39
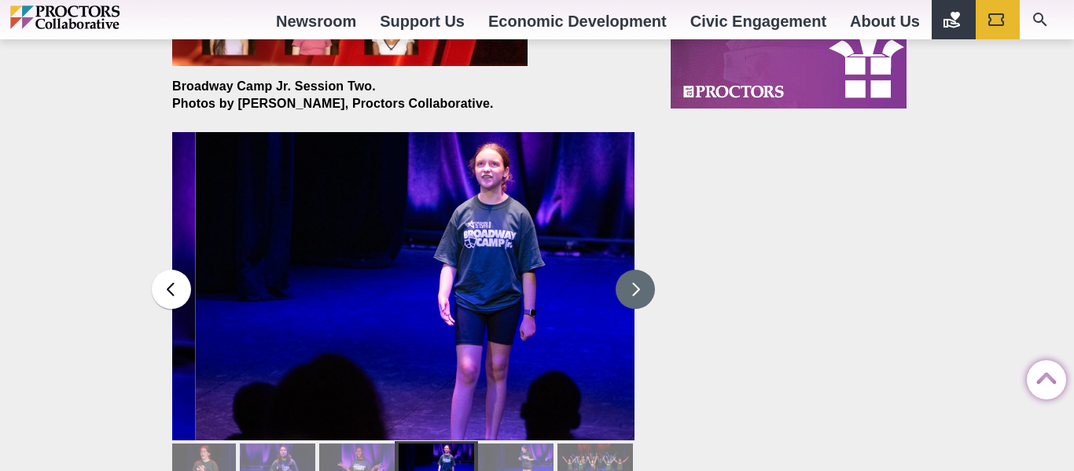
click at [644, 287] on button at bounding box center [635, 289] width 39 height 39
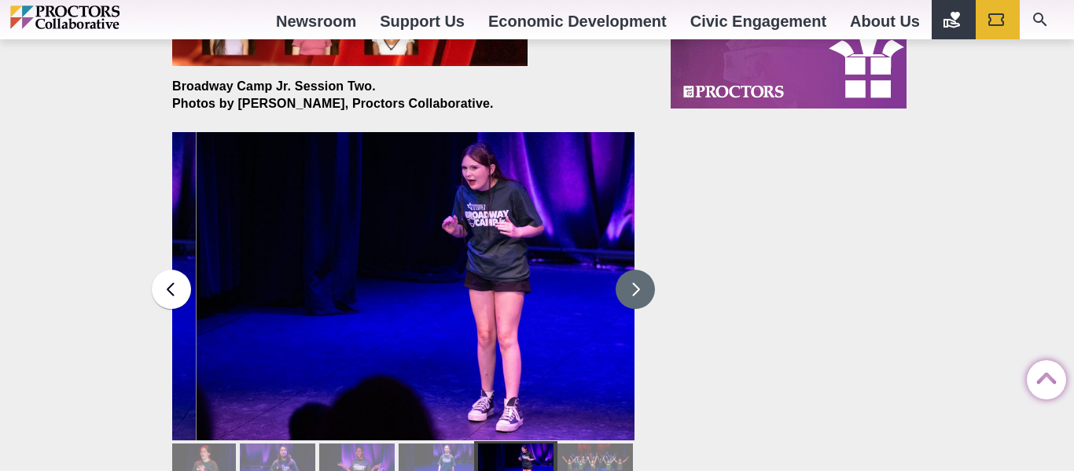
click at [644, 287] on button at bounding box center [635, 289] width 39 height 39
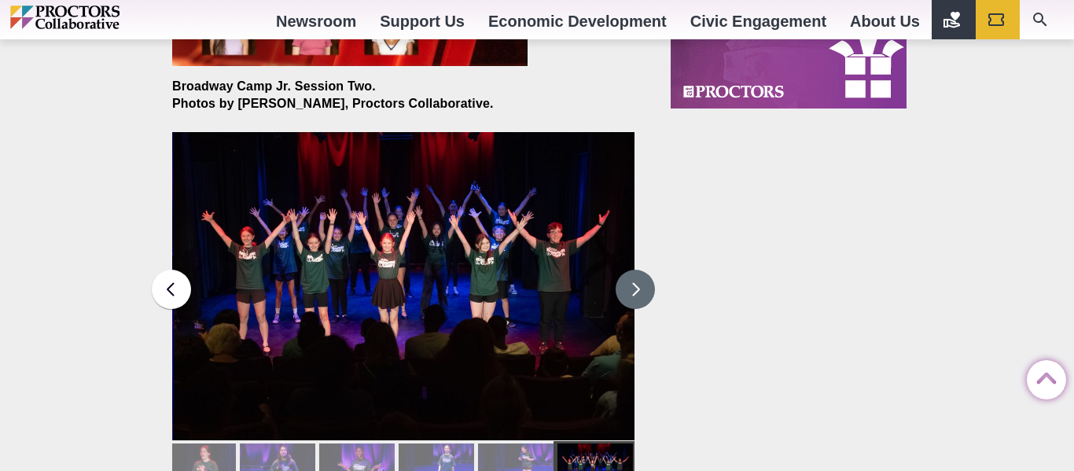
click at [644, 287] on button at bounding box center [635, 289] width 39 height 39
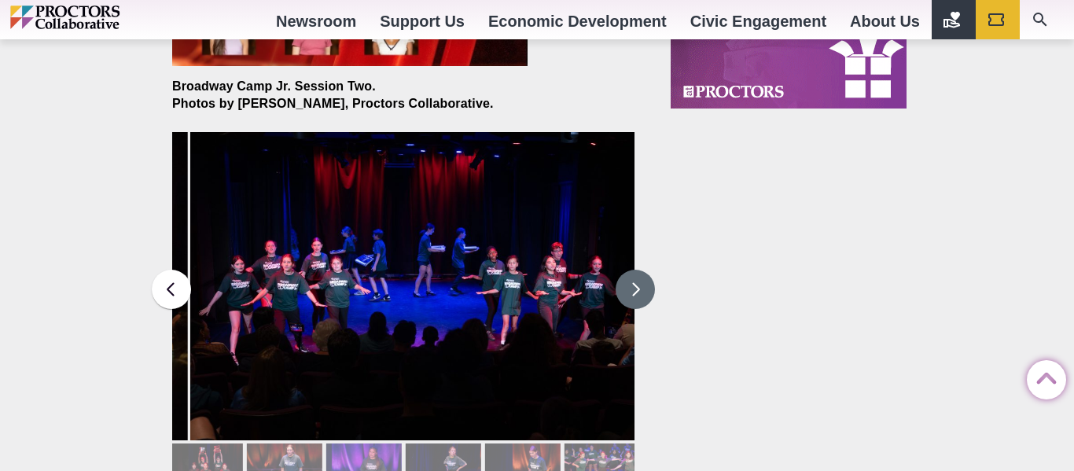
click at [644, 287] on button at bounding box center [635, 289] width 39 height 39
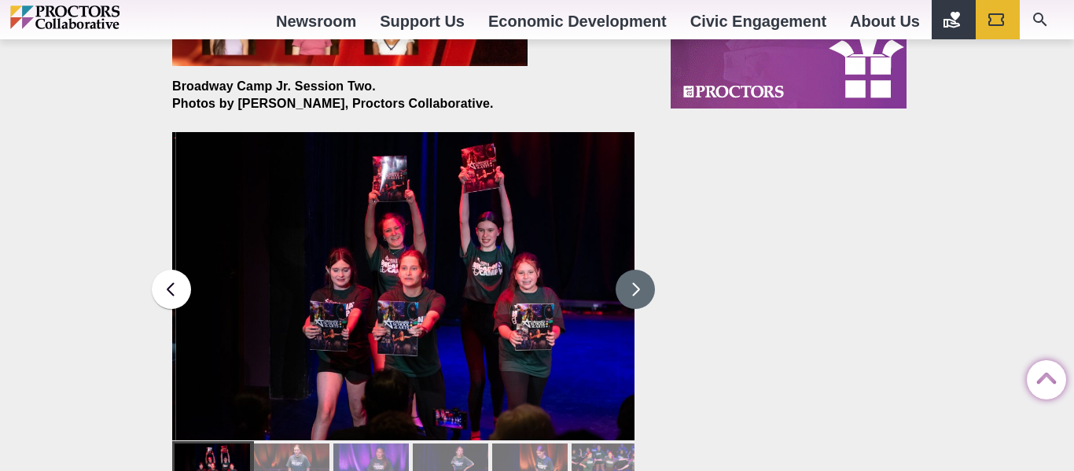
click at [644, 287] on button at bounding box center [635, 289] width 39 height 39
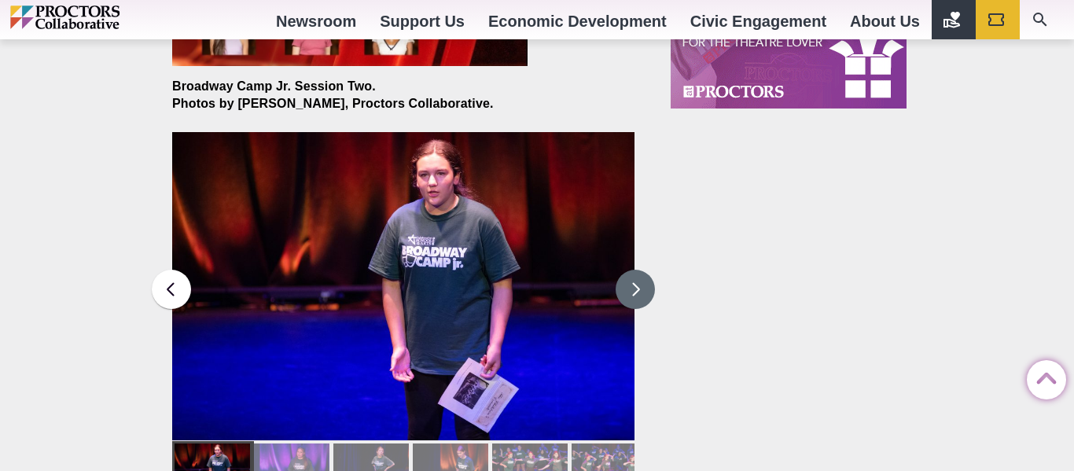
click at [644, 286] on button at bounding box center [635, 289] width 39 height 39
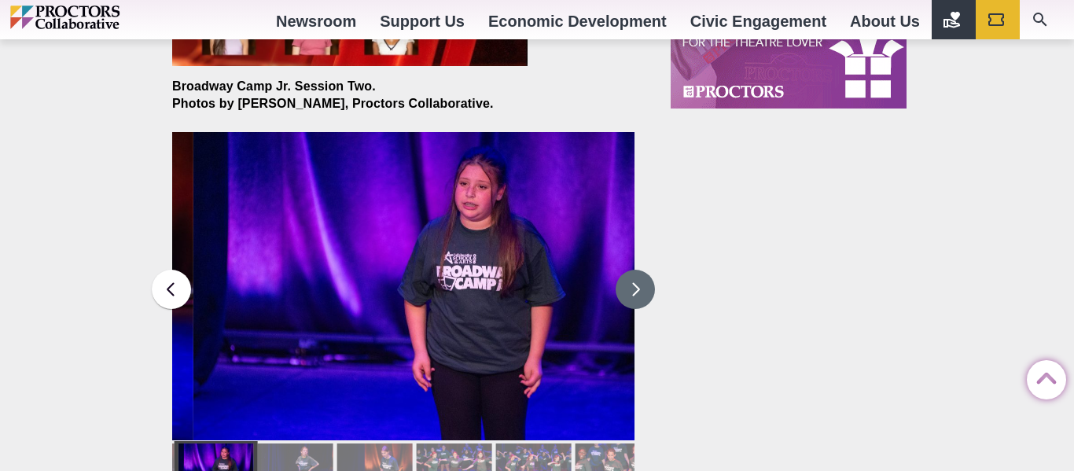
click at [644, 286] on button at bounding box center [635, 289] width 39 height 39
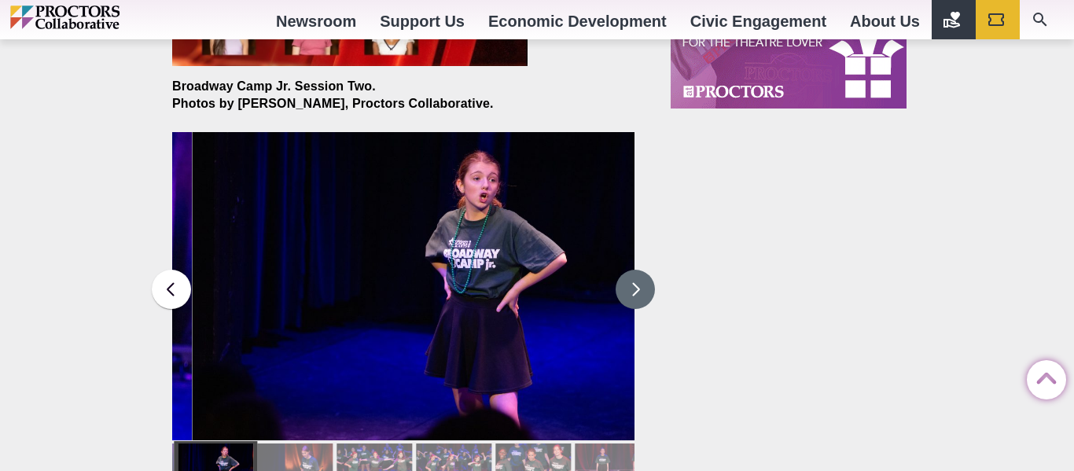
click at [644, 287] on button at bounding box center [635, 289] width 39 height 39
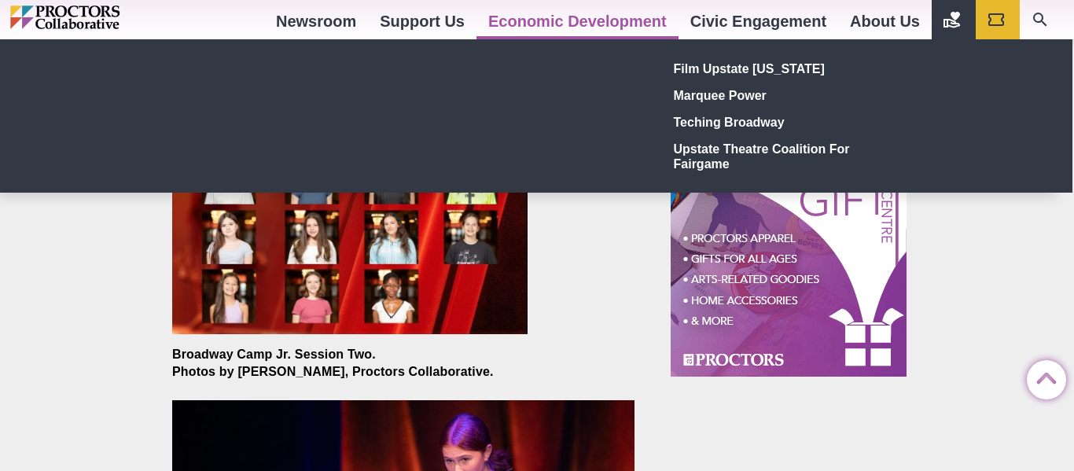
scroll to position [1077, 0]
